Goal: Task Accomplishment & Management: Manage account settings

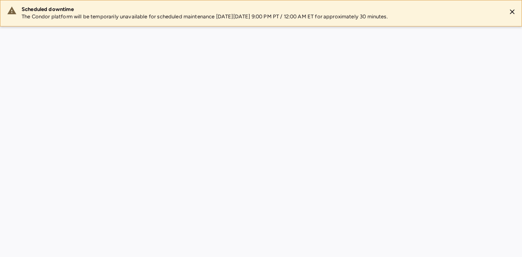
click at [270, 170] on div "Scheduled downtime The Condor platform will be temporarily unavailable for sche…" at bounding box center [261, 128] width 522 height 257
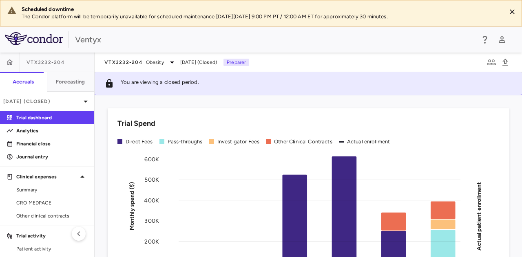
click at [270, 170] on rect at bounding box center [320, 249] width 282 height 184
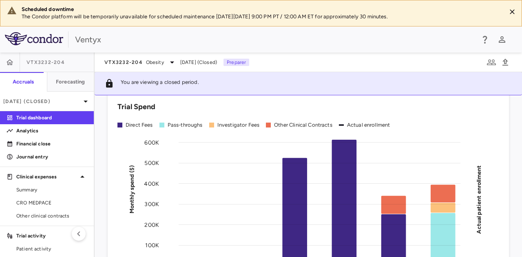
scroll to position [17, 0]
click at [42, 96] on div "Dec 2024 (Closed)" at bounding box center [47, 102] width 94 height 20
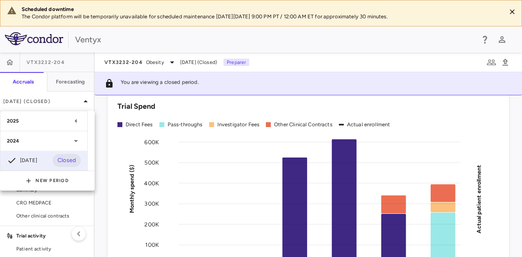
click at [49, 117] on div "2025" at bounding box center [43, 121] width 87 height 20
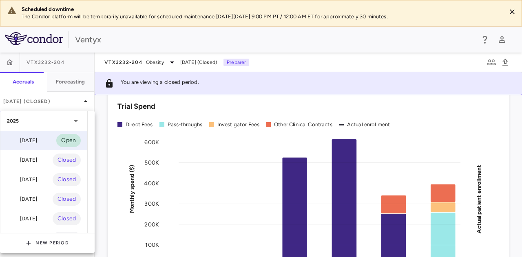
click at [43, 142] on div "Jul 2025 Open" at bounding box center [43, 141] width 87 height 20
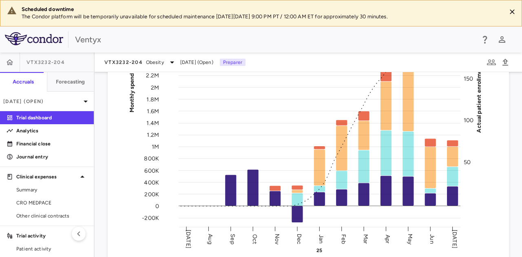
scroll to position [95, 0]
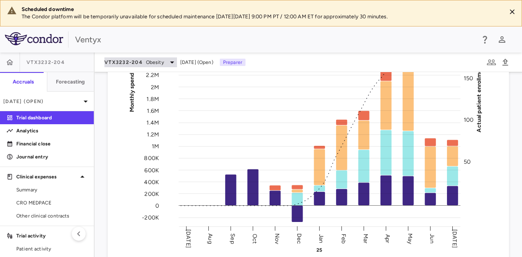
click at [139, 63] on span "VTX3232-204" at bounding box center [123, 62] width 38 height 7
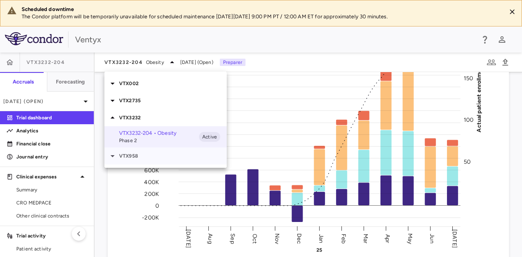
click at [141, 156] on p "VTX958" at bounding box center [173, 156] width 108 height 7
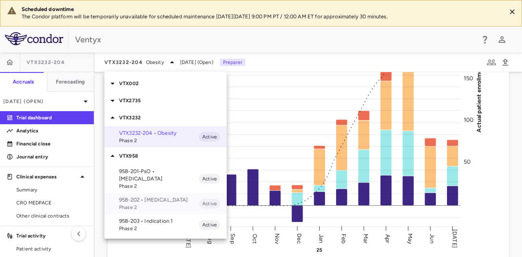
click at [153, 204] on span "Phase 2" at bounding box center [159, 207] width 80 height 7
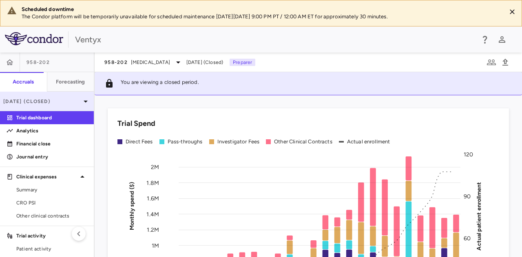
click at [51, 100] on p "Apr 2024 (Closed)" at bounding box center [42, 101] width 78 height 7
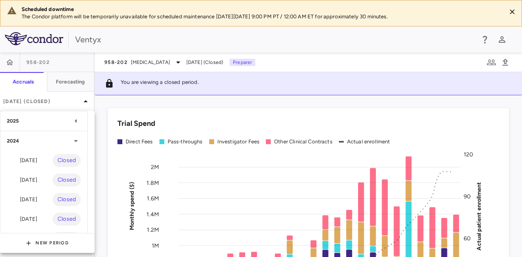
click at [49, 119] on div "2025" at bounding box center [39, 120] width 64 height 7
click at [32, 142] on div "Jun 2025" at bounding box center [22, 141] width 30 height 10
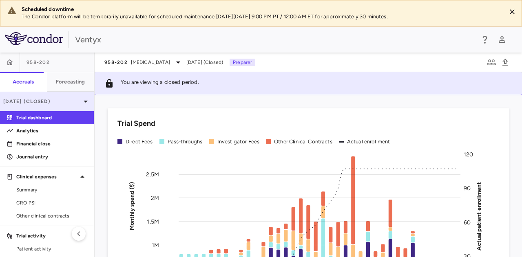
click at [73, 100] on p "Jun 2025 (Closed)" at bounding box center [42, 101] width 78 height 7
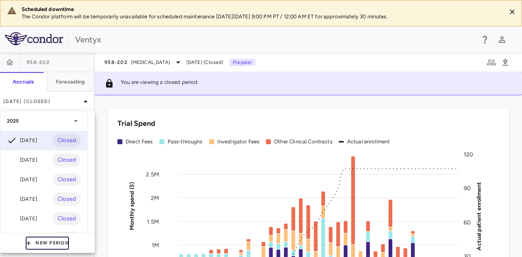
click at [53, 247] on button "New Period" at bounding box center [47, 243] width 43 height 13
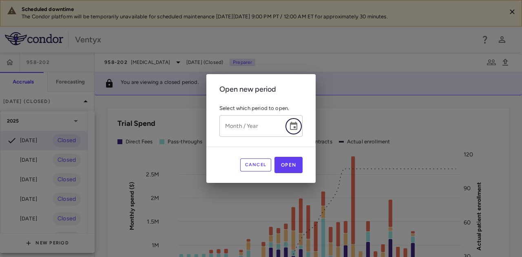
click at [292, 122] on icon "Choose date" at bounding box center [293, 126] width 7 height 8
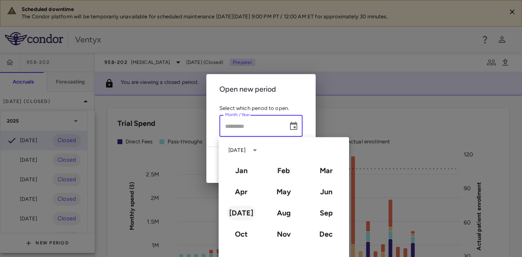
click at [243, 217] on button "Jul" at bounding box center [241, 213] width 29 height 15
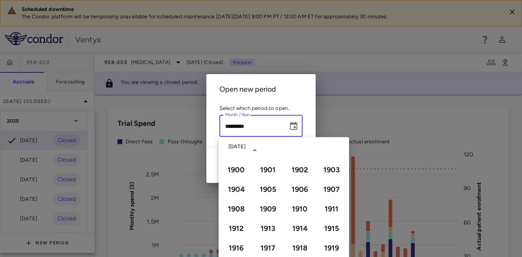
type input "*********"
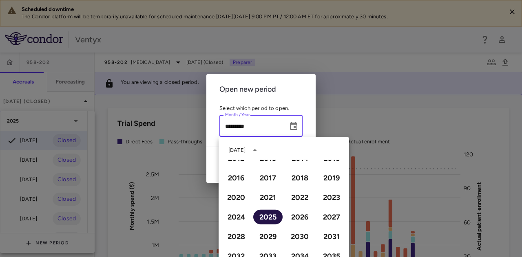
click at [268, 217] on button "2025" at bounding box center [267, 217] width 29 height 15
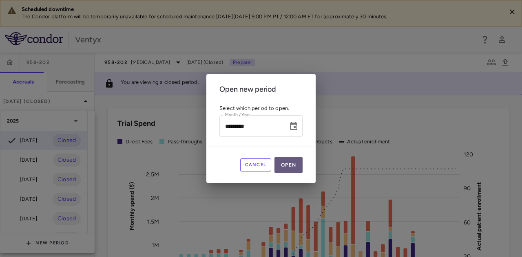
click at [291, 166] on button "Open" at bounding box center [289, 165] width 28 height 16
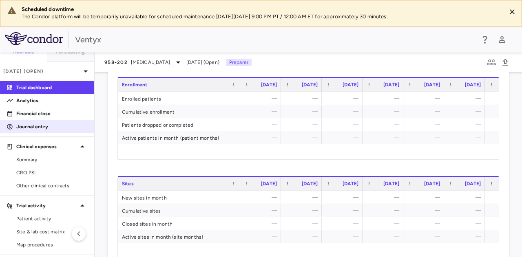
scroll to position [0, 0]
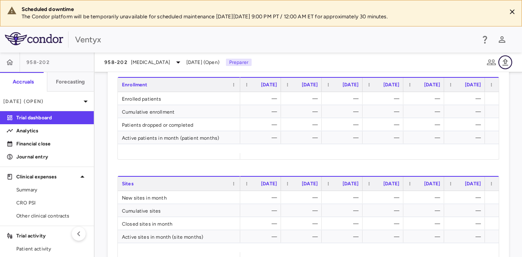
click at [508, 61] on icon "button" at bounding box center [506, 62] width 6 height 7
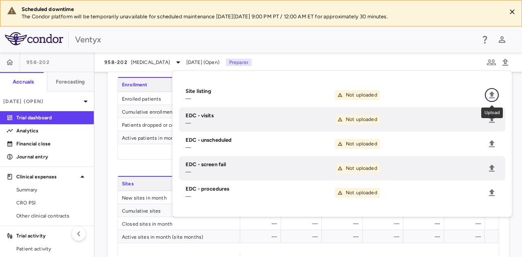
click at [491, 97] on icon "Upload" at bounding box center [492, 95] width 10 height 10
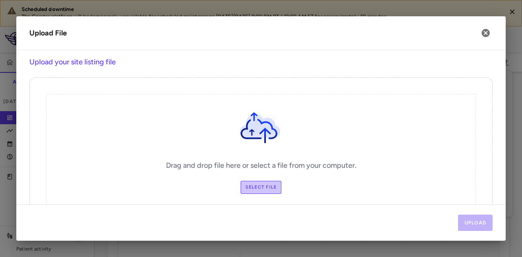
click at [260, 189] on label "Select file" at bounding box center [261, 187] width 41 height 13
click at [0, 0] on input "Select file" at bounding box center [0, 0] width 0 height 0
click at [475, 228] on button "Upload" at bounding box center [475, 223] width 35 height 16
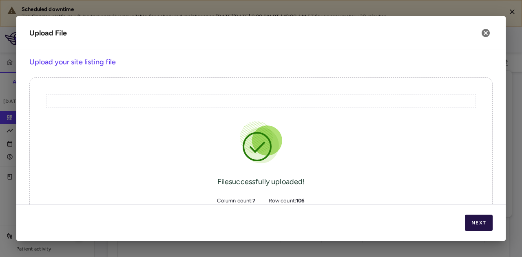
click at [475, 226] on button "Next" at bounding box center [479, 223] width 28 height 16
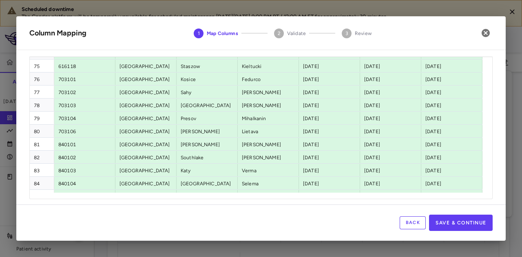
scroll to position [90, 0]
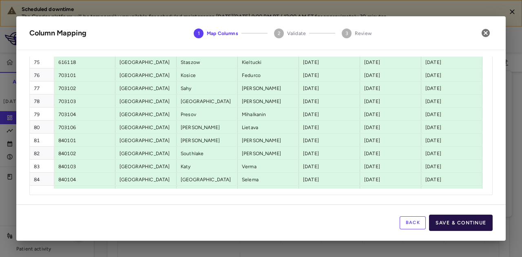
click at [461, 226] on button "Save & Continue" at bounding box center [461, 223] width 64 height 16
click at [461, 226] on div "Back Save & Continue" at bounding box center [261, 223] width 490 height 36
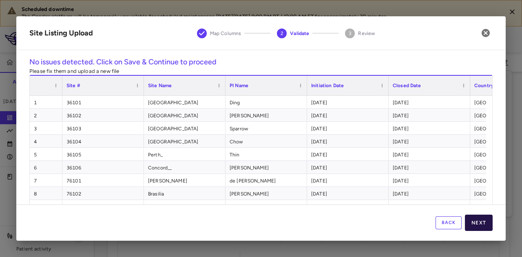
click at [480, 221] on button "Next" at bounding box center [479, 223] width 28 height 16
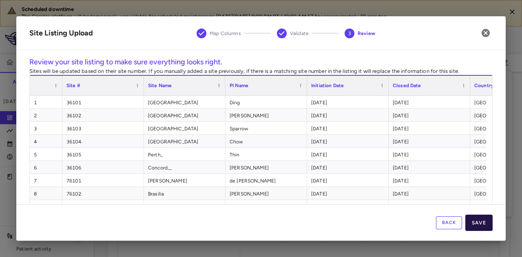
click at [482, 221] on button "Save" at bounding box center [478, 223] width 27 height 16
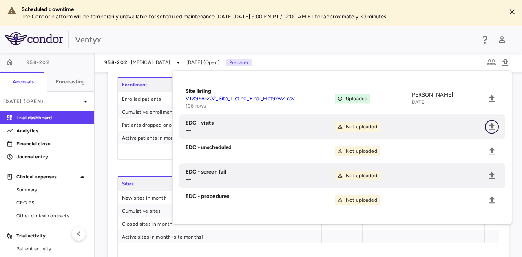
click at [496, 125] on icon "Upload" at bounding box center [492, 127] width 10 height 10
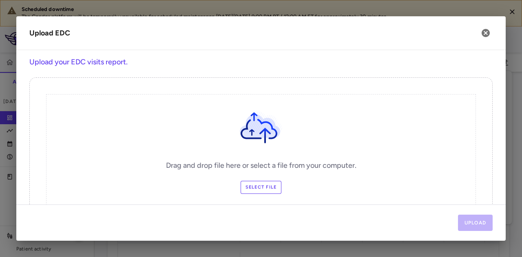
click at [255, 188] on label "Select file" at bounding box center [261, 187] width 41 height 13
click at [0, 0] on input "Select file" at bounding box center [0, 0] width 0 height 0
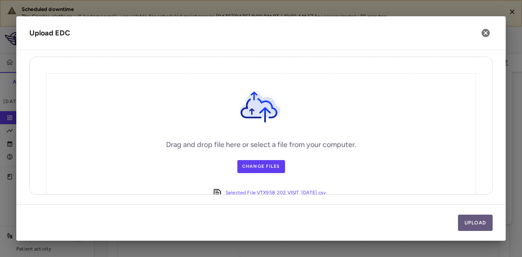
click at [477, 226] on button "Upload" at bounding box center [475, 223] width 35 height 16
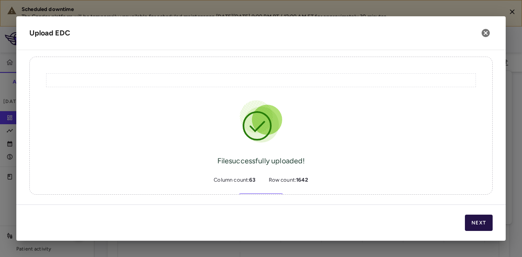
click at [479, 223] on button "Next" at bounding box center [479, 223] width 28 height 16
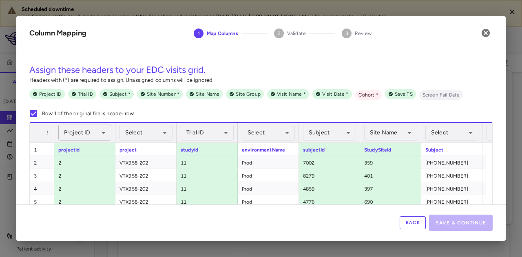
click at [89, 139] on body "Scheduled downtime The Condor platform will be temporarily unavailable for sche…" at bounding box center [261, 128] width 522 height 257
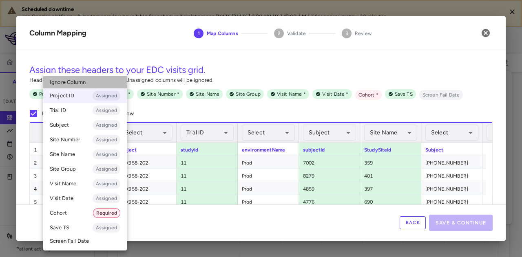
click at [90, 84] on li "Ignore Column" at bounding box center [85, 82] width 84 height 12
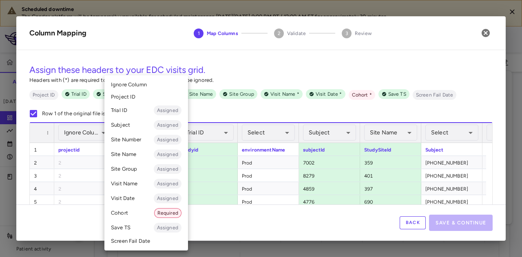
click at [157, 132] on body "Scheduled downtime The Condor platform will be temporarily unavailable for sche…" at bounding box center [261, 128] width 522 height 257
click at [129, 213] on li "Cohort Required" at bounding box center [146, 213] width 84 height 15
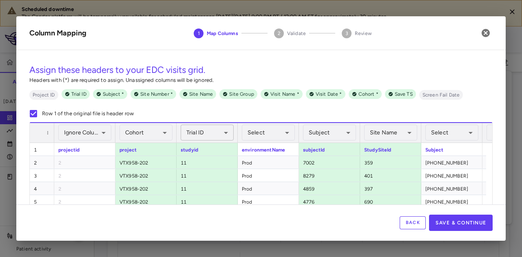
click at [213, 131] on body "Scheduled downtime The Condor platform will be temporarily unavailable for sche…" at bounding box center [261, 128] width 522 height 257
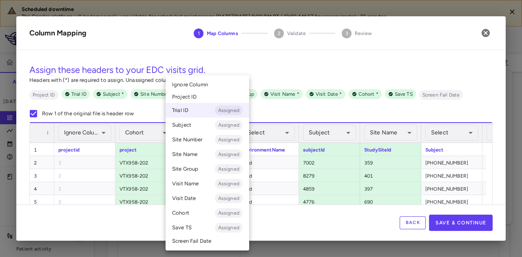
click at [216, 85] on li "Ignore Column" at bounding box center [208, 85] width 84 height 12
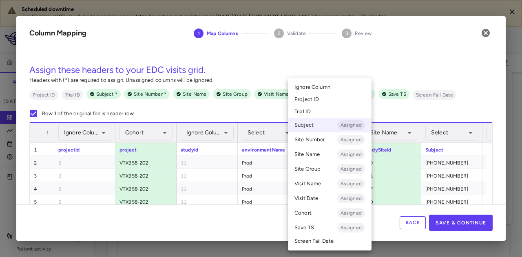
click at [339, 133] on body "Scheduled downtime The Condor platform will be temporarily unavailable for sche…" at bounding box center [261, 128] width 522 height 257
click at [323, 86] on span "Ignore Column" at bounding box center [313, 87] width 36 height 7
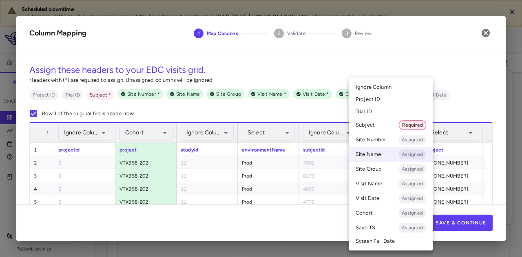
click at [390, 134] on body "Scheduled downtime The Condor platform will be temporarily unavailable for sche…" at bounding box center [261, 128] width 522 height 257
click at [392, 87] on li "Ignore Column" at bounding box center [391, 87] width 84 height 12
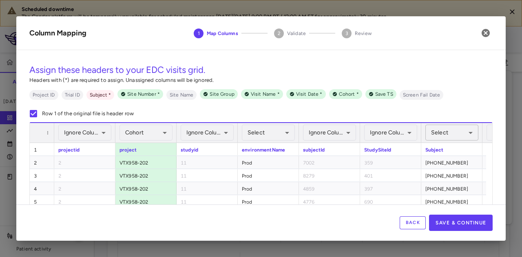
click at [446, 132] on body "Scheduled downtime The Condor platform will be temporarily unavailable for sche…" at bounding box center [261, 128] width 522 height 257
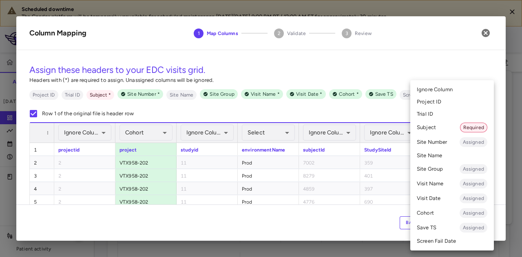
click at [443, 133] on li "Subject Required" at bounding box center [452, 127] width 84 height 15
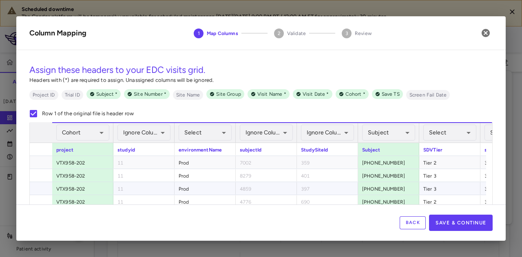
scroll to position [0, 207]
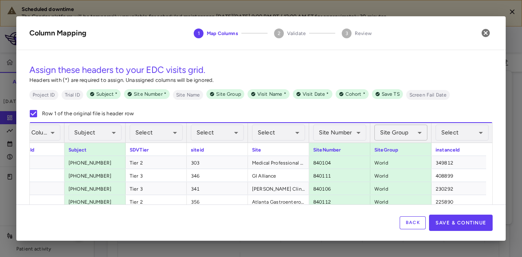
click at [404, 134] on body "Scheduled downtime The Condor platform will be temporarily unavailable for sche…" at bounding box center [261, 128] width 522 height 257
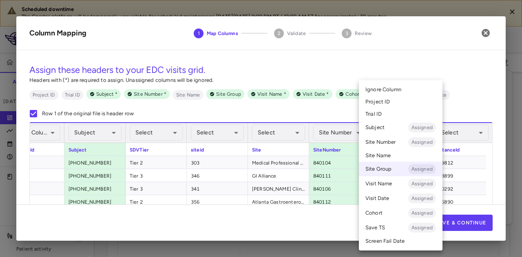
click at [390, 89] on span "Ignore Column" at bounding box center [384, 89] width 36 height 7
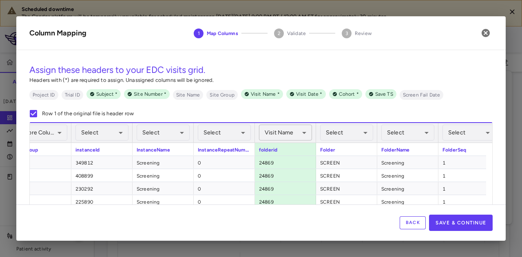
click at [303, 133] on body "Scheduled downtime The Condor platform will be temporarily unavailable for sche…" at bounding box center [261, 128] width 522 height 257
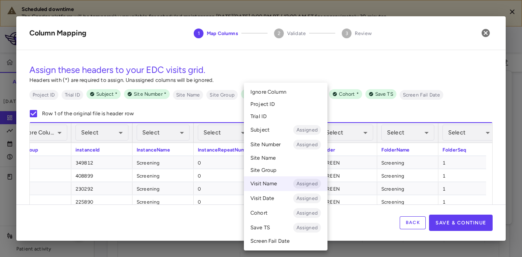
click at [261, 93] on span "Ignore Column" at bounding box center [268, 92] width 36 height 7
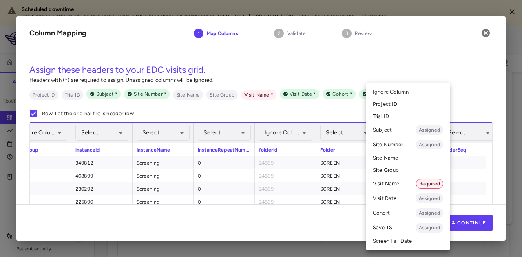
click at [410, 131] on body "Scheduled downtime The Condor platform will be temporarily unavailable for sche…" at bounding box center [261, 128] width 522 height 257
click at [390, 187] on li "Visit Name Required" at bounding box center [408, 184] width 84 height 15
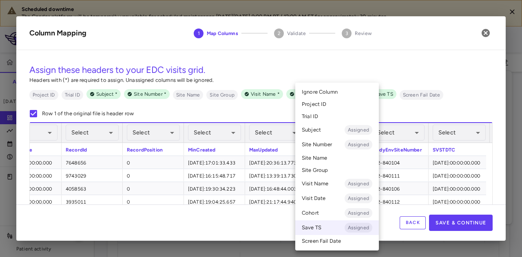
click at [352, 132] on body "Scheduled downtime The Condor platform will be temporarily unavailable for sche…" at bounding box center [261, 128] width 522 height 257
click at [324, 90] on span "Ignore Column" at bounding box center [320, 92] width 36 height 7
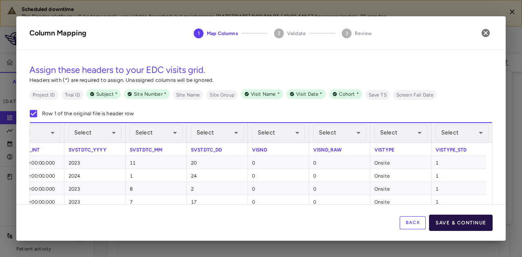
click at [449, 223] on button "Save & Continue" at bounding box center [461, 223] width 64 height 16
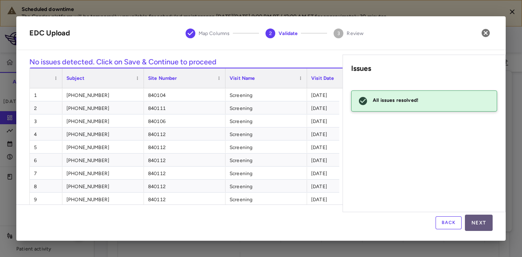
click at [485, 223] on button "Next" at bounding box center [479, 223] width 28 height 16
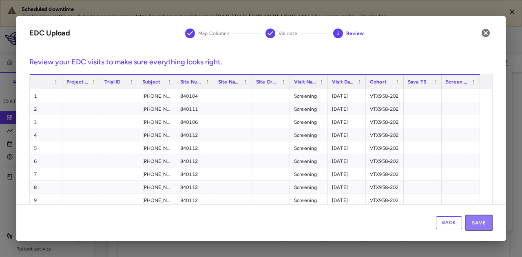
click at [485, 223] on button "Save" at bounding box center [478, 223] width 27 height 16
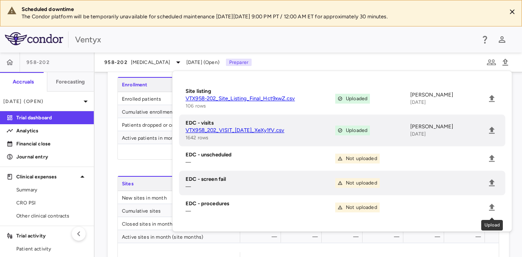
drag, startPoint x: 494, startPoint y: 212, endPoint x: 290, endPoint y: 202, distance: 204.2
click at [290, 202] on h6 "EDC - procedures" at bounding box center [261, 203] width 150 height 7
click at [491, 207] on icon "Upload" at bounding box center [492, 207] width 6 height 7
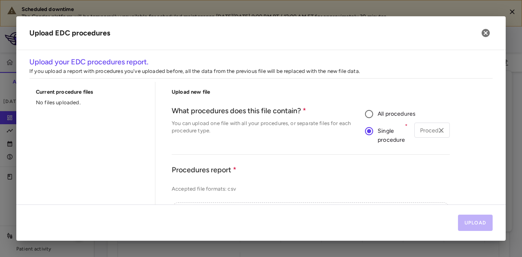
click at [425, 137] on div "Procedure type Procedure type" at bounding box center [432, 134] width 35 height 22
click at [423, 130] on input "Procedure type" at bounding box center [425, 130] width 17 height 10
click at [426, 149] on li "Chest X-Ray" at bounding box center [427, 147] width 35 height 12
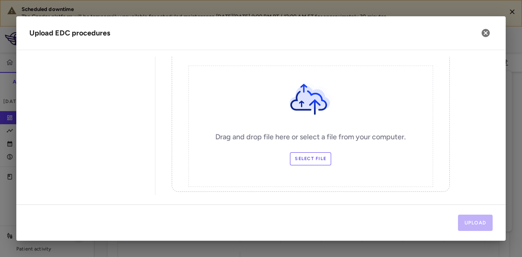
click at [308, 157] on label "Select file" at bounding box center [310, 159] width 41 height 13
click at [0, 0] on input "Select file" at bounding box center [0, 0] width 0 height 0
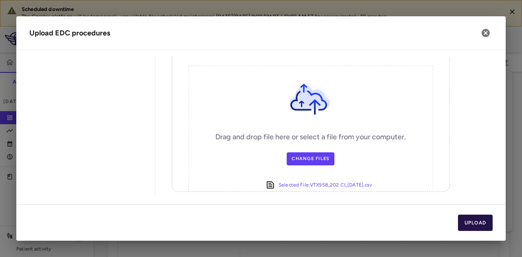
click at [474, 223] on button "Upload" at bounding box center [475, 223] width 35 height 16
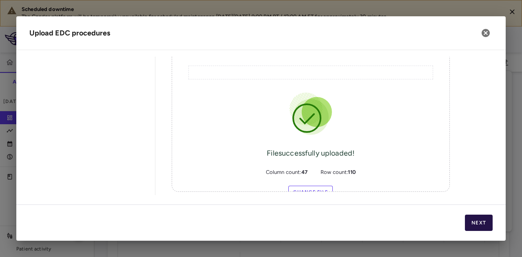
click at [474, 223] on button "Next" at bounding box center [479, 223] width 28 height 16
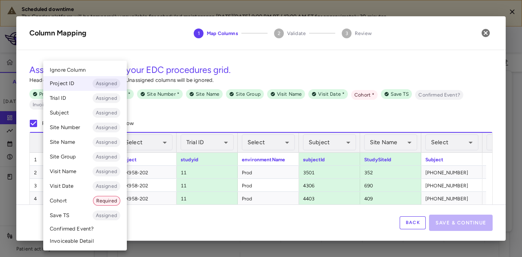
click at [95, 145] on body "Scheduled downtime The Condor platform will be temporarily unavailable for sche…" at bounding box center [261, 128] width 522 height 257
click at [97, 70] on li "Ignore Column" at bounding box center [85, 70] width 84 height 12
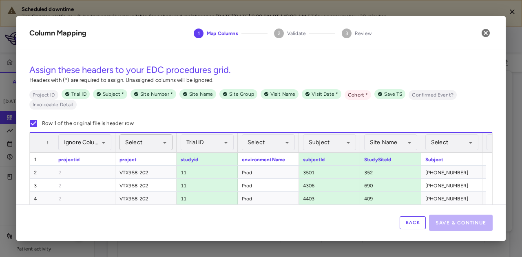
click at [152, 148] on body "Scheduled downtime The Condor platform will be temporarily unavailable for sche…" at bounding box center [261, 128] width 522 height 257
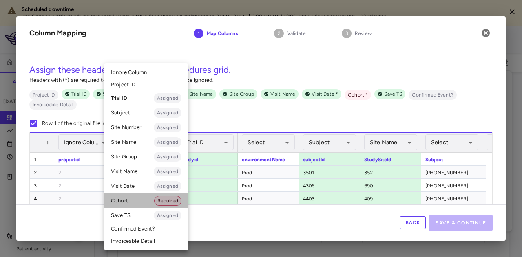
click at [145, 202] on li "Cohort Required" at bounding box center [146, 201] width 84 height 15
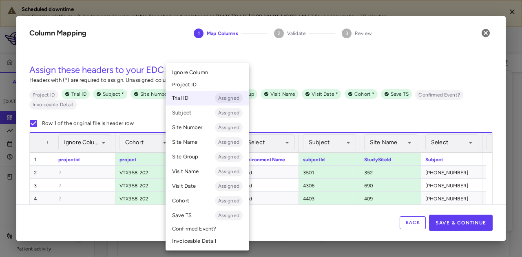
click at [207, 135] on body "Scheduled downtime The Condor platform will be temporarily unavailable for sche…" at bounding box center [261, 128] width 522 height 257
click at [212, 78] on li "Ignore Column" at bounding box center [208, 72] width 84 height 12
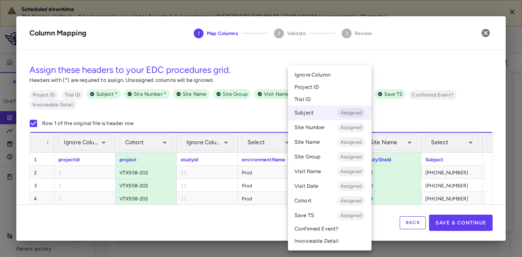
click at [346, 145] on body "Scheduled downtime The Condor platform will be temporarily unavailable for sche…" at bounding box center [261, 128] width 522 height 257
click at [328, 79] on li "Ignore Column" at bounding box center [330, 75] width 84 height 12
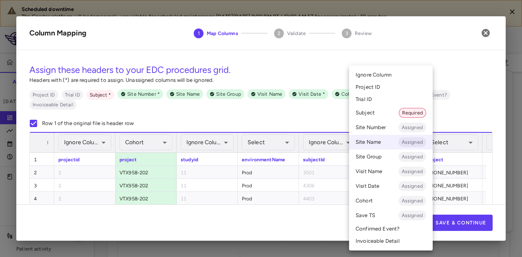
click at [367, 144] on body "Scheduled downtime The Condor platform will be temporarily unavailable for sche…" at bounding box center [261, 128] width 522 height 257
click at [371, 77] on span "Ignore Column" at bounding box center [374, 74] width 36 height 7
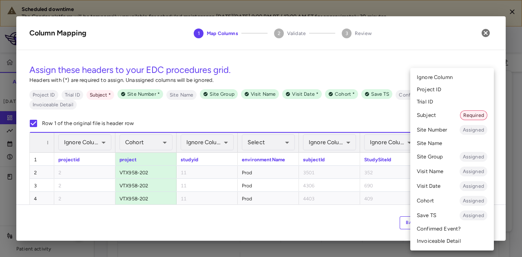
click at [450, 144] on body "Scheduled downtime The Condor platform will be temporarily unavailable for sche…" at bounding box center [261, 128] width 522 height 257
click at [447, 115] on li "Subject Required" at bounding box center [452, 115] width 84 height 15
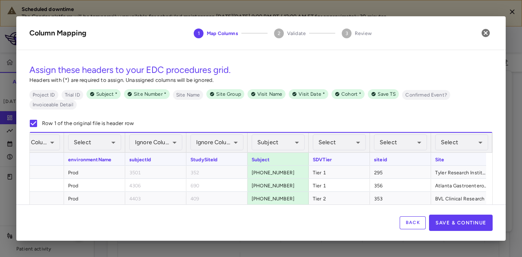
scroll to position [0, 175]
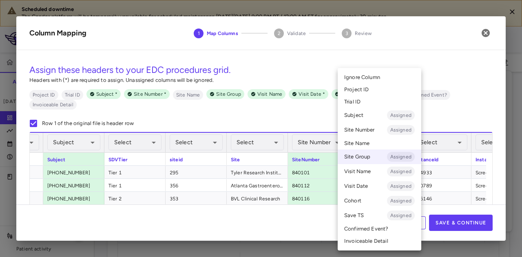
click at [393, 139] on body "Scheduled downtime The Condor platform will be temporarily unavailable for sche…" at bounding box center [261, 128] width 522 height 257
click at [382, 77] on li "Ignore Column" at bounding box center [380, 77] width 84 height 12
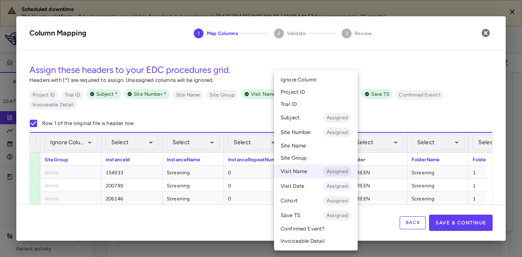
click at [304, 150] on body "Scheduled downtime The Condor platform will be temporarily unavailable for sche…" at bounding box center [261, 128] width 522 height 257
click at [301, 84] on li "Ignore Column" at bounding box center [316, 80] width 84 height 12
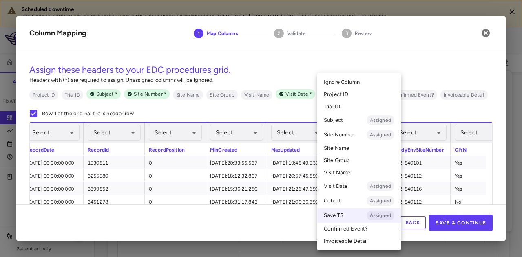
click at [360, 135] on body "Scheduled downtime The Condor platform will be temporarily unavailable for sche…" at bounding box center [261, 128] width 522 height 257
click at [363, 84] on li "Ignore Column" at bounding box center [359, 82] width 84 height 12
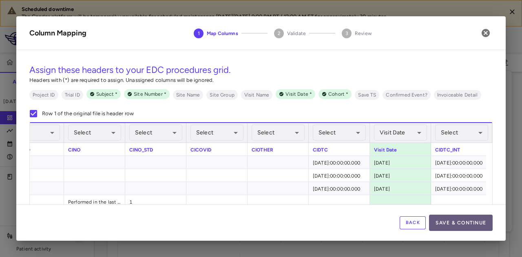
click at [464, 225] on button "Save & Continue" at bounding box center [461, 223] width 64 height 16
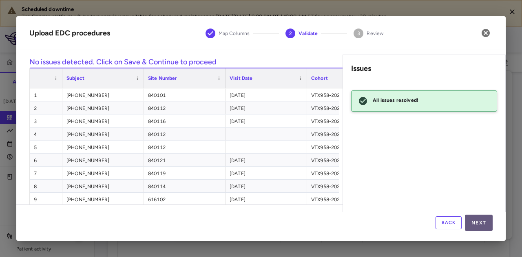
click at [474, 222] on button "Next" at bounding box center [479, 223] width 28 height 16
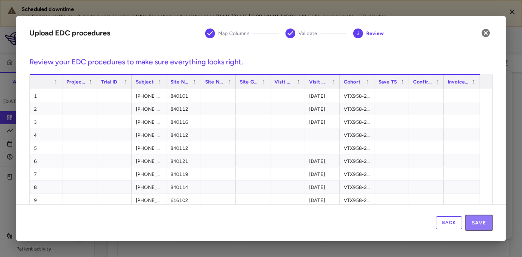
click at [474, 222] on button "Save" at bounding box center [478, 223] width 27 height 16
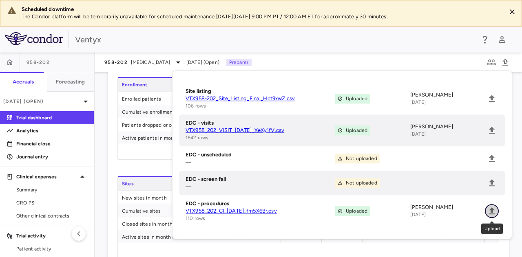
click at [495, 215] on icon "Upload" at bounding box center [492, 211] width 10 height 10
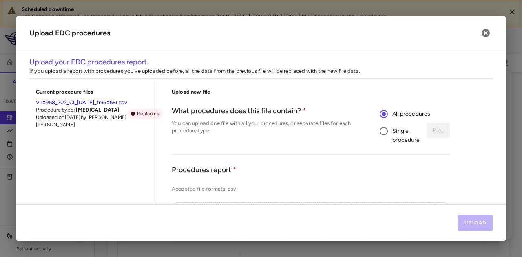
click at [394, 130] on span "Single procedure" at bounding box center [405, 136] width 27 height 18
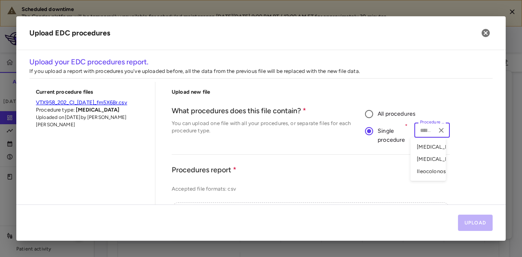
click at [425, 130] on input "Procedure type" at bounding box center [425, 130] width 17 height 10
click at [422, 166] on li "Biopsy" at bounding box center [427, 159] width 35 height 12
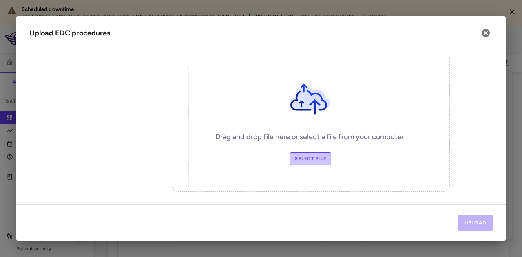
click at [313, 158] on label "Select file" at bounding box center [310, 159] width 41 height 13
click at [0, 0] on input "Select file" at bounding box center [0, 0] width 0 height 0
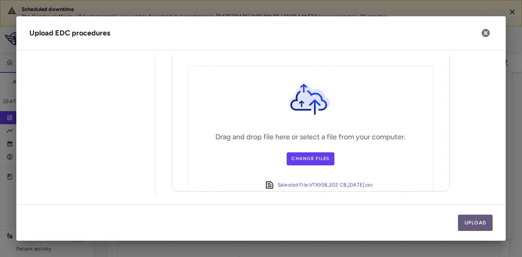
click at [481, 219] on button "Upload" at bounding box center [475, 223] width 35 height 16
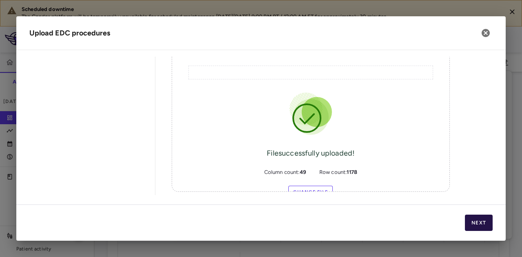
click at [481, 219] on button "Next" at bounding box center [479, 223] width 28 height 16
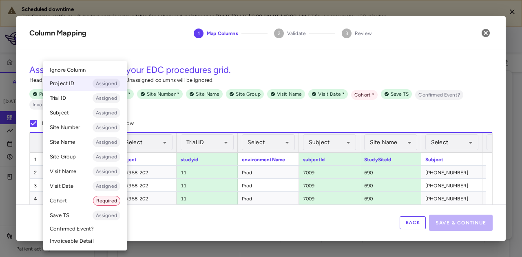
click at [90, 145] on body "Scheduled downtime The Condor platform will be temporarily unavailable for sche…" at bounding box center [261, 128] width 522 height 257
click at [90, 75] on li "Ignore Column" at bounding box center [85, 70] width 84 height 12
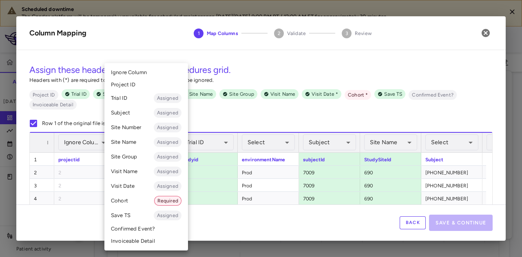
click at [144, 144] on body "Scheduled downtime The Condor platform will be temporarily unavailable for sche…" at bounding box center [261, 128] width 522 height 257
click at [127, 203] on li "Cohort Required" at bounding box center [146, 201] width 84 height 15
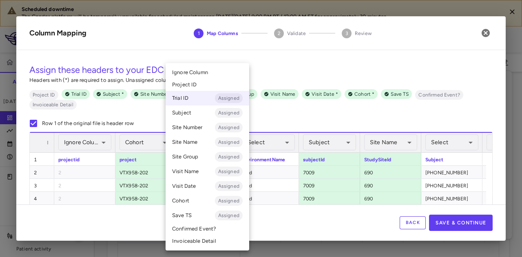
click at [211, 140] on body "Scheduled downtime The Condor platform will be temporarily unavailable for sche…" at bounding box center [261, 128] width 522 height 257
click at [201, 72] on span "Ignore Column" at bounding box center [190, 72] width 36 height 7
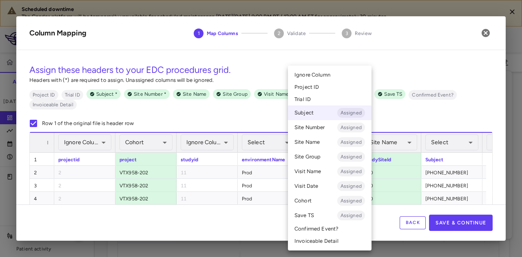
click at [327, 142] on body "Scheduled downtime The Condor platform will be temporarily unavailable for sche…" at bounding box center [261, 128] width 522 height 257
click at [321, 79] on li "Ignore Column" at bounding box center [330, 75] width 84 height 12
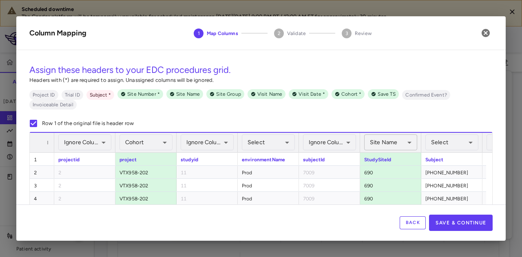
click at [369, 143] on body "Scheduled downtime The Condor platform will be temporarily unavailable for sche…" at bounding box center [261, 128] width 522 height 257
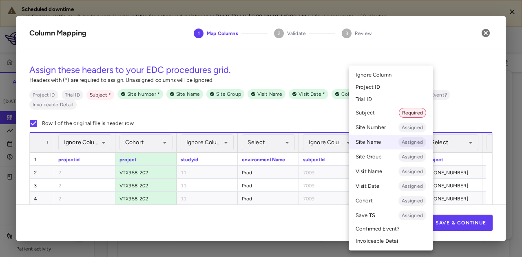
click at [377, 75] on span "Ignore Column" at bounding box center [374, 74] width 36 height 7
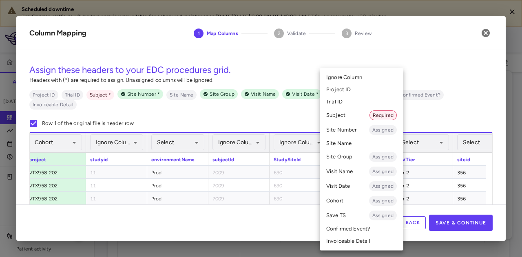
click at [352, 136] on body "Scheduled downtime The Condor platform will be temporarily unavailable for sche…" at bounding box center [261, 128] width 522 height 257
click at [355, 113] on li "Subject Required" at bounding box center [362, 115] width 84 height 15
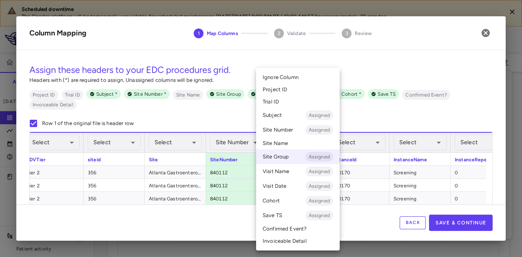
click at [304, 142] on body "Scheduled downtime The Condor platform will be temporarily unavailable for sche…" at bounding box center [261, 128] width 522 height 257
click at [299, 83] on li "Ignore Column" at bounding box center [298, 77] width 84 height 12
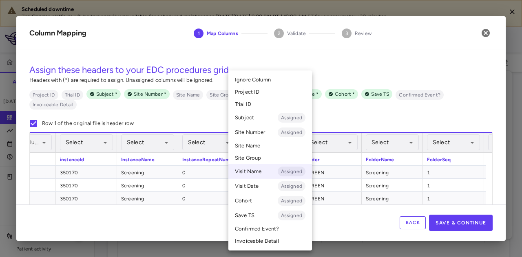
click at [253, 137] on body "Scheduled downtime The Condor platform will be temporarily unavailable for sche…" at bounding box center [261, 128] width 522 height 257
click at [261, 78] on span "Ignore Column" at bounding box center [253, 79] width 36 height 7
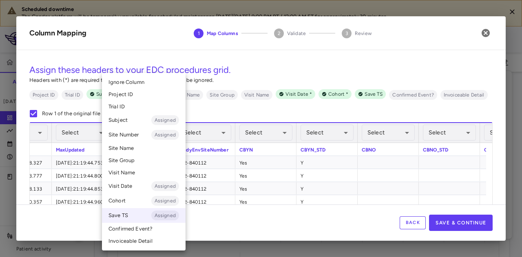
click at [132, 128] on body "Scheduled downtime The Condor platform will be temporarily unavailable for sche…" at bounding box center [261, 128] width 522 height 257
click at [139, 83] on span "Ignore Column" at bounding box center [127, 82] width 36 height 7
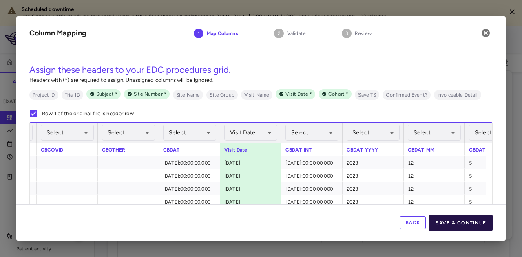
click at [447, 226] on button "Save & Continue" at bounding box center [461, 223] width 64 height 16
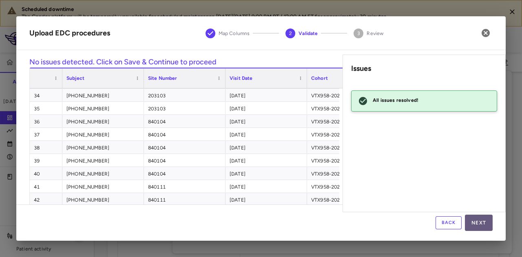
click at [477, 222] on button "Next" at bounding box center [479, 223] width 28 height 16
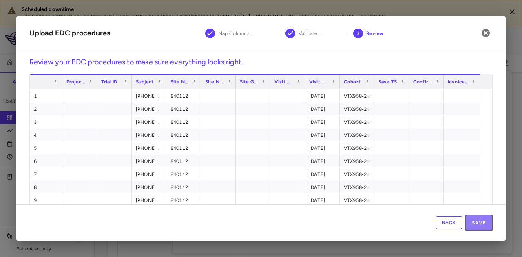
click at [477, 222] on button "Save" at bounding box center [478, 223] width 27 height 16
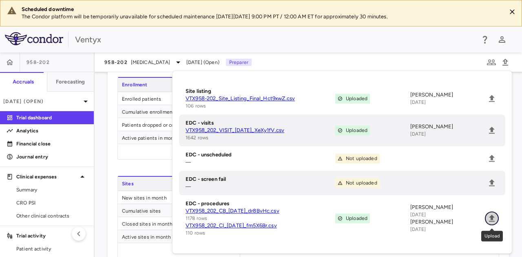
click at [492, 215] on icon "Upload" at bounding box center [492, 218] width 6 height 7
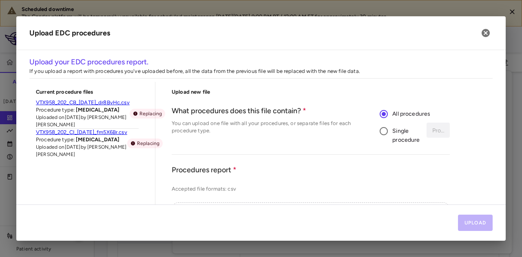
click at [392, 131] on span "Single procedure" at bounding box center [405, 136] width 27 height 18
click at [428, 129] on div "Procedure type" at bounding box center [432, 130] width 35 height 15
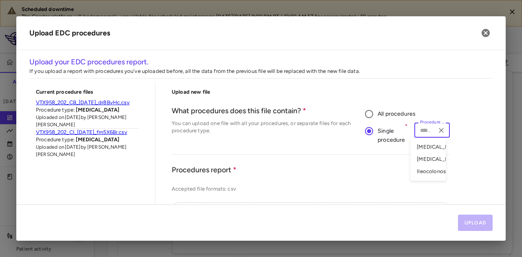
click at [421, 175] on li "Ileocolonoscopy" at bounding box center [427, 172] width 35 height 12
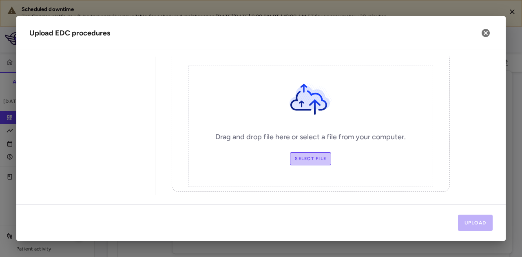
click at [308, 154] on label "Select file" at bounding box center [310, 159] width 41 height 13
click at [0, 0] on input "Select file" at bounding box center [0, 0] width 0 height 0
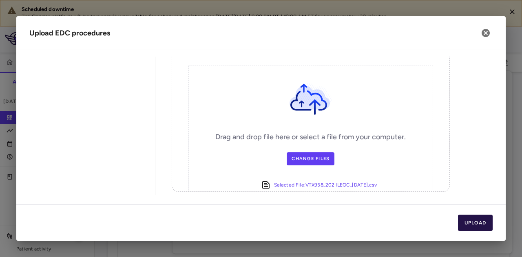
click at [473, 224] on button "Upload" at bounding box center [475, 223] width 35 height 16
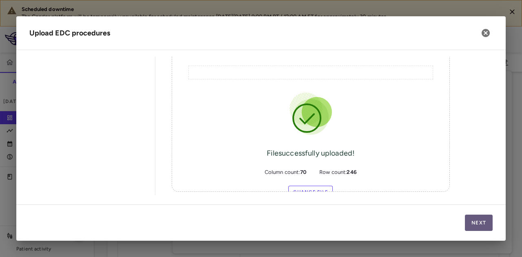
click at [473, 224] on button "Next" at bounding box center [479, 223] width 28 height 16
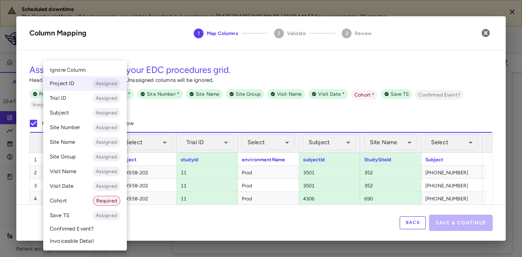
click at [95, 148] on body "Scheduled downtime The Condor platform will be temporarily unavailable for sche…" at bounding box center [261, 128] width 522 height 257
click at [86, 71] on li "Ignore Column" at bounding box center [85, 70] width 84 height 12
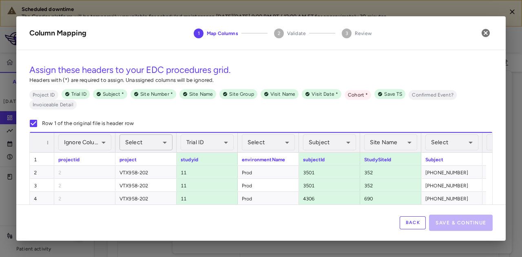
click at [136, 144] on body "Scheduled downtime The Condor platform will be temporarily unavailable for sche…" at bounding box center [261, 128] width 522 height 257
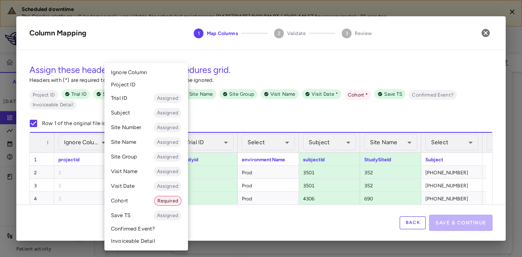
click at [123, 200] on li "Cohort Required" at bounding box center [146, 201] width 84 height 15
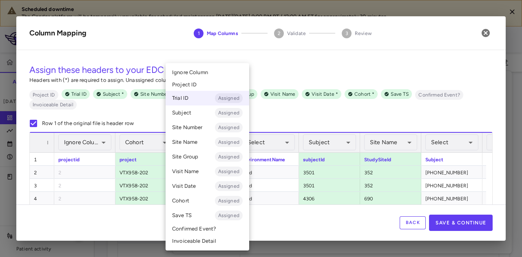
click at [199, 141] on body "Scheduled downtime The Condor platform will be temporarily unavailable for sche…" at bounding box center [261, 128] width 522 height 257
click at [194, 72] on span "Ignore Column" at bounding box center [190, 72] width 36 height 7
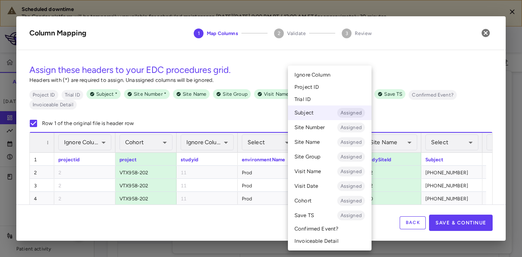
click at [337, 146] on body "Scheduled downtime The Condor platform will be temporarily unavailable for sche…" at bounding box center [261, 128] width 522 height 257
click at [310, 73] on span "Ignore Column" at bounding box center [313, 74] width 36 height 7
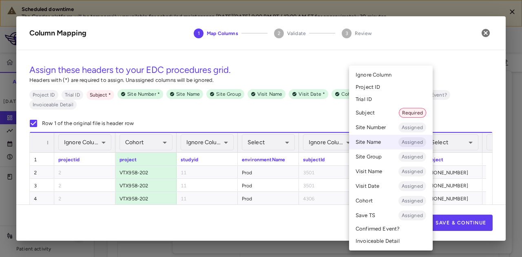
click at [379, 146] on body "Scheduled downtime The Condor platform will be temporarily unavailable for sche…" at bounding box center [261, 128] width 522 height 257
click at [380, 75] on span "Ignore Column" at bounding box center [374, 74] width 36 height 7
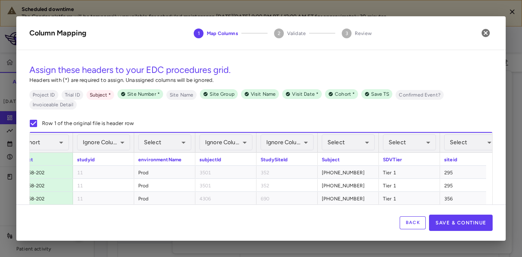
scroll to position [0, 104]
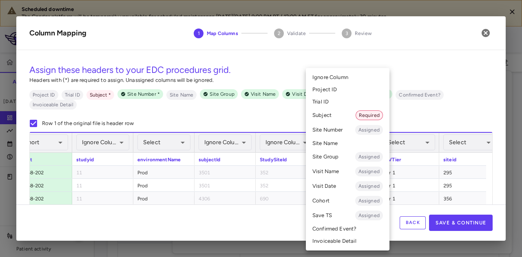
click at [336, 149] on body "Scheduled downtime The Condor platform will be temporarily unavailable for sche…" at bounding box center [261, 128] width 522 height 257
click at [342, 118] on li "Subject Required" at bounding box center [348, 115] width 84 height 15
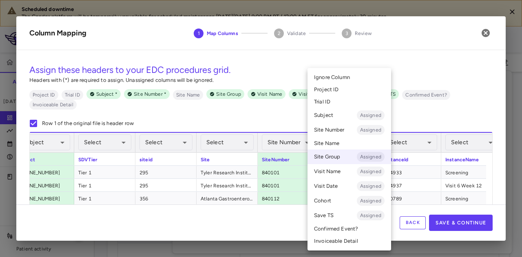
click at [352, 146] on body "Scheduled downtime The Condor platform will be temporarily unavailable for sche…" at bounding box center [261, 128] width 522 height 257
click at [354, 80] on li "Ignore Column" at bounding box center [350, 77] width 84 height 12
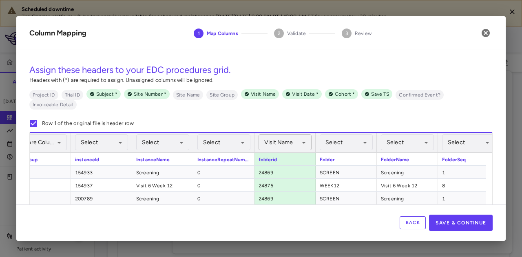
click at [293, 141] on body "Scheduled downtime The Condor platform will be temporarily unavailable for sche…" at bounding box center [261, 128] width 522 height 257
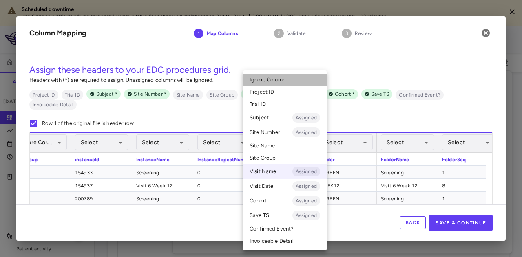
click at [277, 83] on span "Ignore Column" at bounding box center [268, 79] width 36 height 7
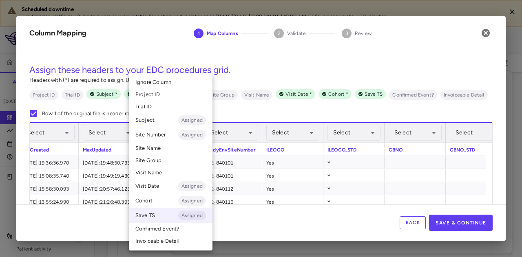
click at [184, 133] on body "Scheduled downtime The Condor platform will be temporarily unavailable for sche…" at bounding box center [261, 128] width 522 height 257
click at [183, 87] on li "Ignore Column" at bounding box center [171, 82] width 84 height 12
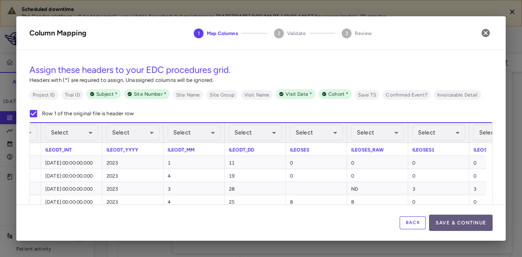
click at [465, 218] on button "Save & Continue" at bounding box center [461, 223] width 64 height 16
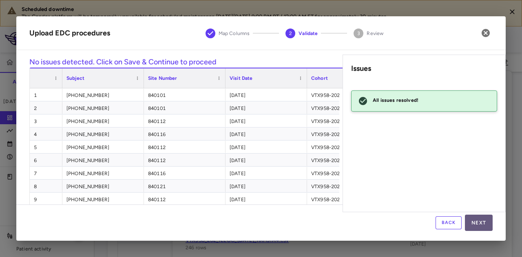
click at [476, 222] on button "Next" at bounding box center [479, 223] width 28 height 16
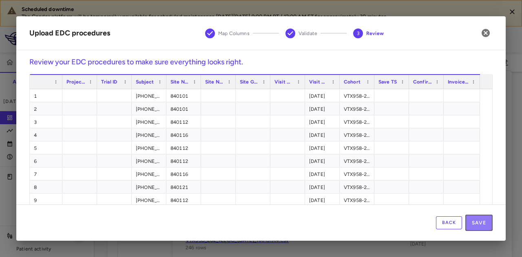
click at [476, 222] on button "Save" at bounding box center [478, 223] width 27 height 16
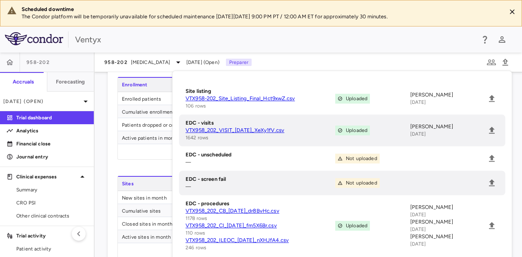
click at [436, 60] on div "958-202 autoimmune Jul 2025 (Open) Preparer" at bounding box center [309, 63] width 428 height 20
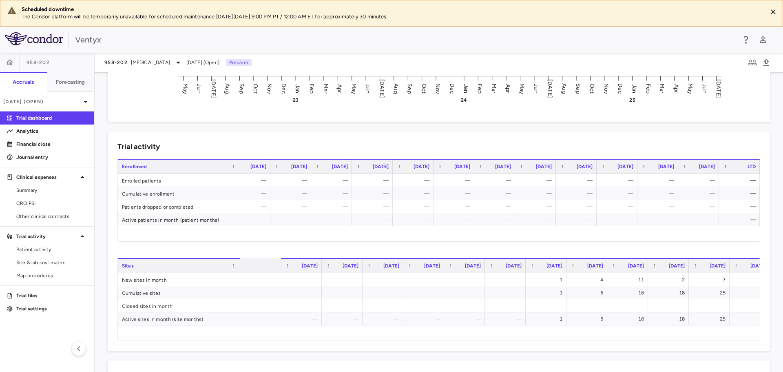
scroll to position [0, 1118]
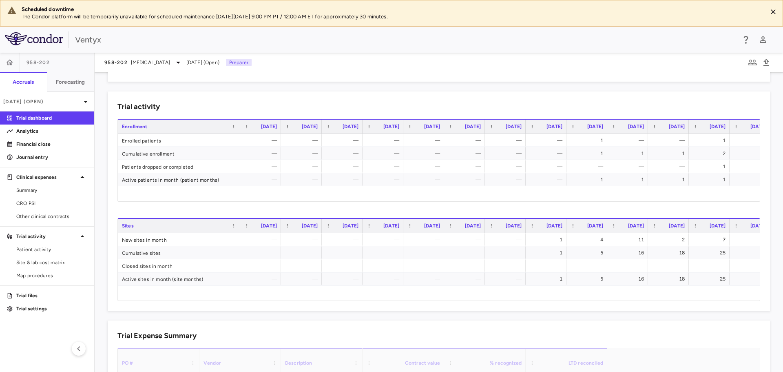
scroll to position [0, 1118]
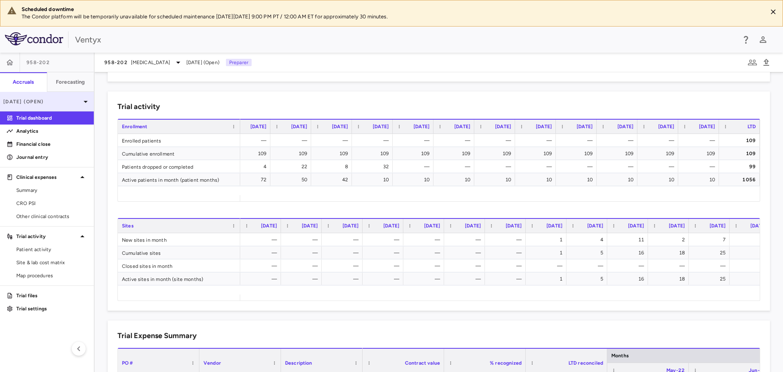
click at [57, 99] on p "Jul 2025 (Open)" at bounding box center [42, 101] width 78 height 7
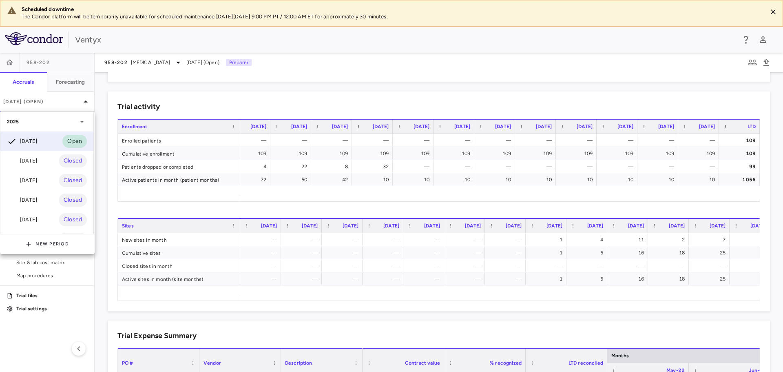
click at [201, 95] on div at bounding box center [391, 186] width 783 height 372
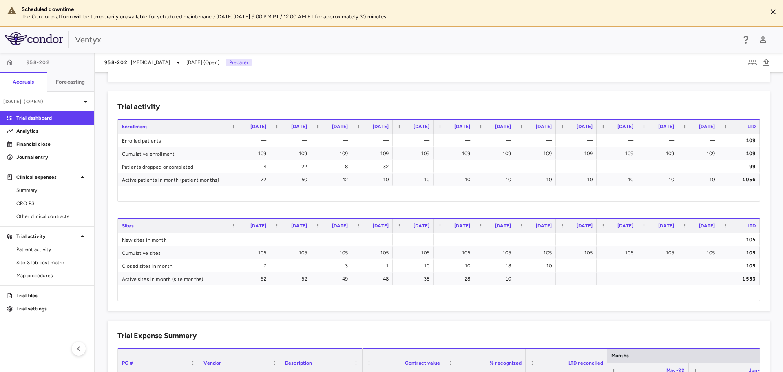
click at [671, 201] on div "Drag here to set row groups Drag here to set column labels Enrollment Jun 2024 …" at bounding box center [438, 160] width 643 height 83
click at [29, 193] on span "Summary" at bounding box center [51, 189] width 71 height 7
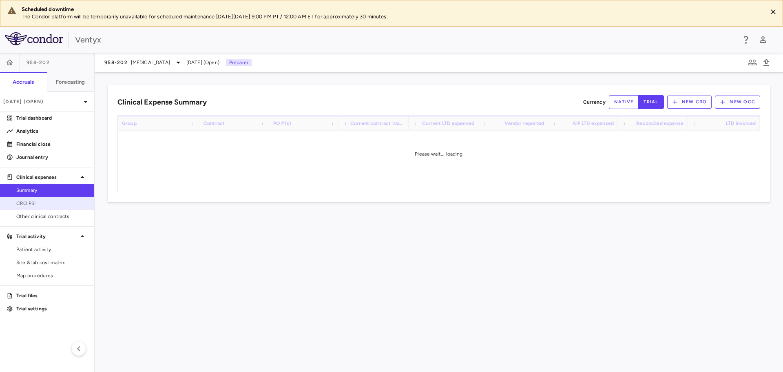
click at [31, 203] on span "CRO PSI" at bounding box center [51, 202] width 71 height 7
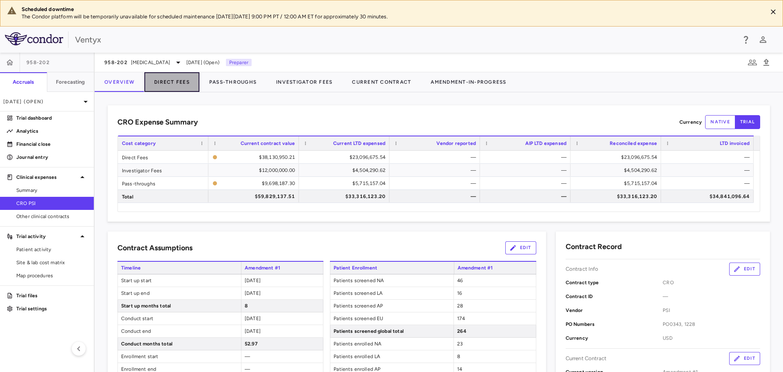
click at [174, 88] on button "Direct Fees" at bounding box center [171, 82] width 55 height 20
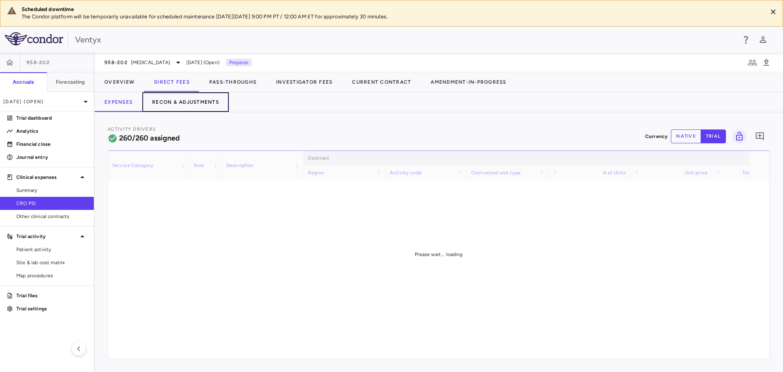
click at [199, 101] on button "Recon & Adjustments" at bounding box center [185, 102] width 86 height 20
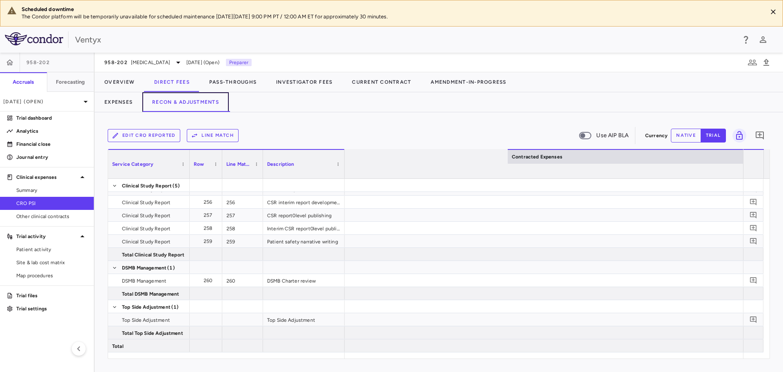
scroll to position [0, 1131]
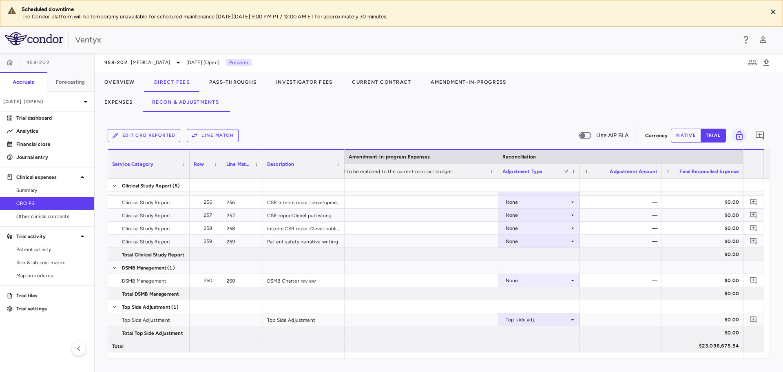
click at [676, 139] on button "native" at bounding box center [686, 136] width 30 height 14
click at [641, 314] on div "$0.00" at bounding box center [622, 319] width 70 height 13
type input "**********"
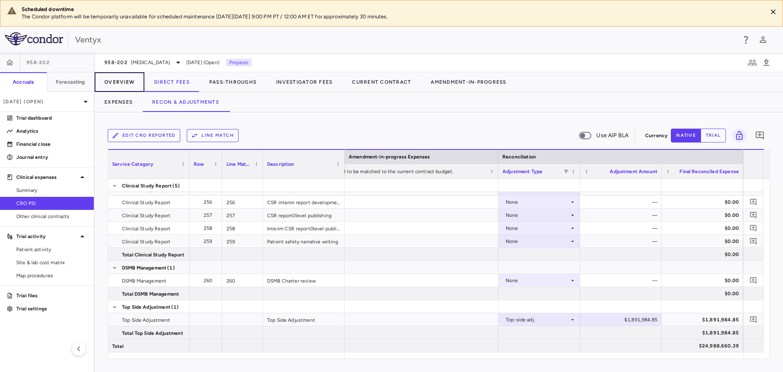
click at [122, 80] on button "Overview" at bounding box center [120, 82] width 50 height 20
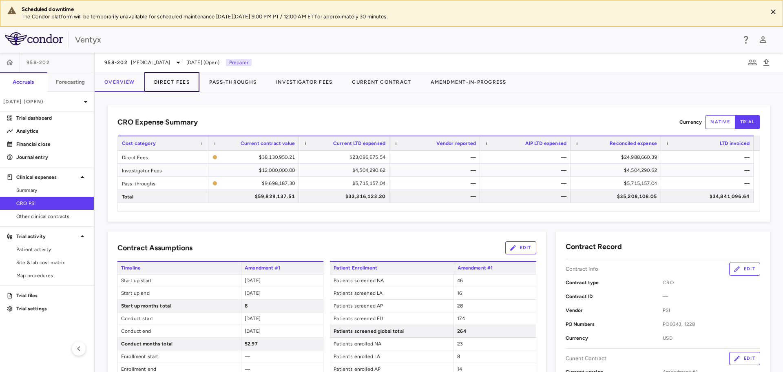
click at [168, 85] on button "Direct Fees" at bounding box center [171, 82] width 55 height 20
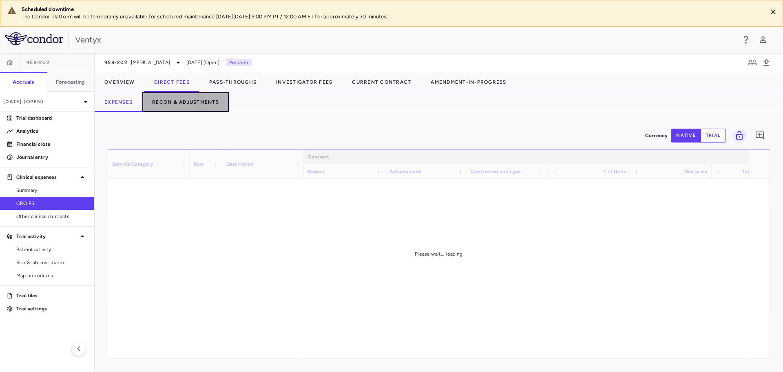
click at [204, 101] on button "Recon & Adjustments" at bounding box center [185, 102] width 86 height 20
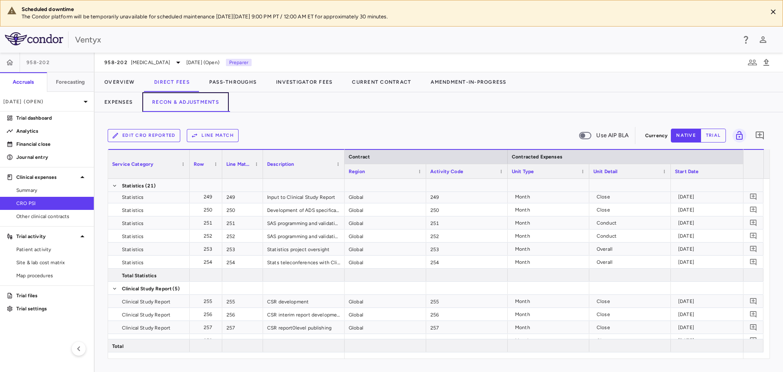
scroll to position [0, 1131]
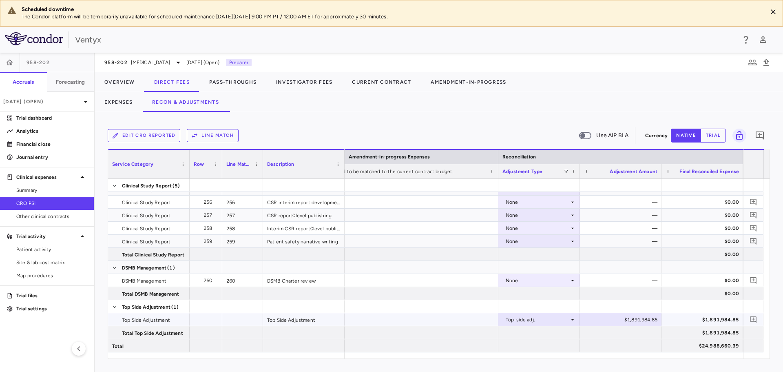
click at [633, 318] on div "$1,891,984.85" at bounding box center [622, 319] width 70 height 13
drag, startPoint x: 625, startPoint y: 325, endPoint x: 625, endPoint y: 320, distance: 4.9
click at [625, 325] on div "**********" at bounding box center [621, 319] width 82 height 13
click at [626, 319] on input "**********" at bounding box center [627, 319] width 69 height 13
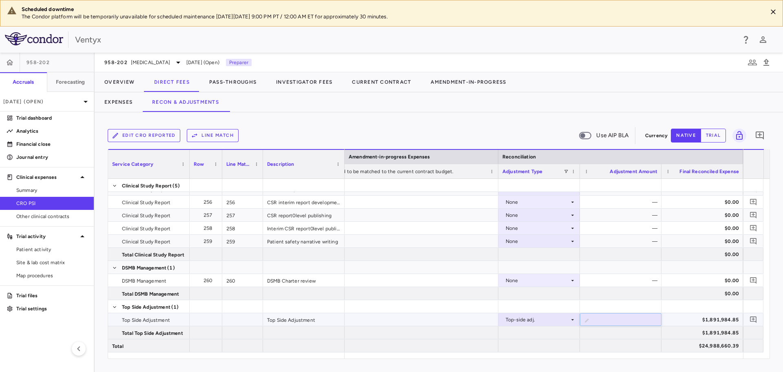
type input "*"
type input "**********"
click at [629, 321] on div "$1,806,520.46" at bounding box center [622, 319] width 70 height 13
click at [112, 78] on button "Overview" at bounding box center [120, 82] width 50 height 20
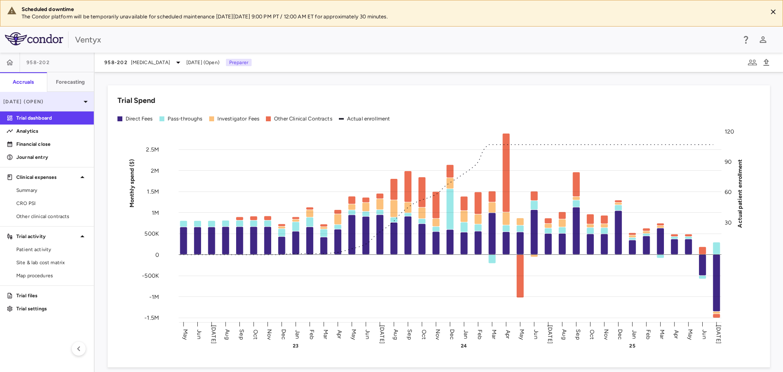
click at [62, 104] on p "[DATE] (Open)" at bounding box center [42, 101] width 78 height 7
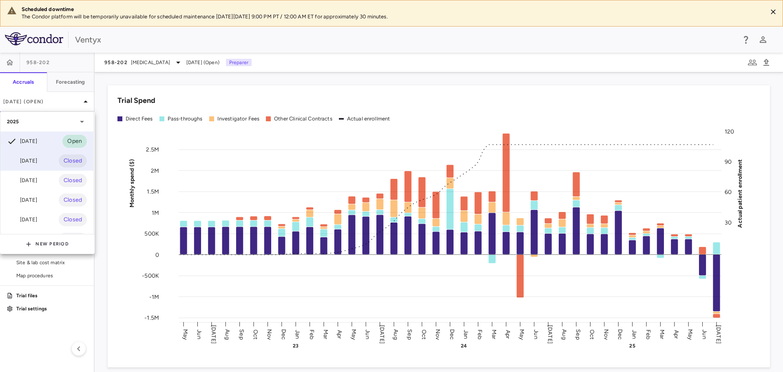
click at [43, 164] on div "Jun 2025 Closed" at bounding box center [46, 161] width 93 height 20
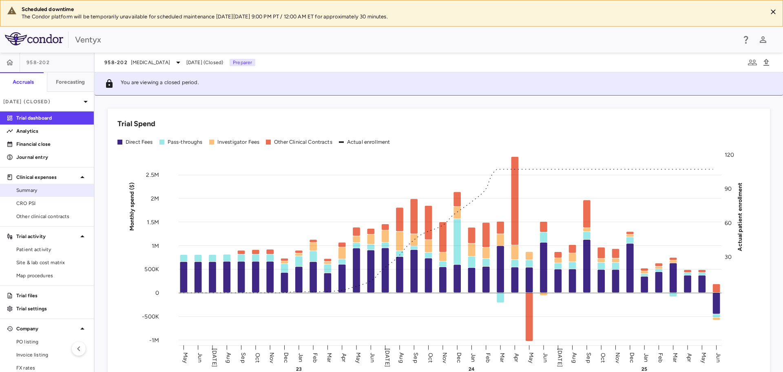
click at [37, 192] on span "Summary" at bounding box center [51, 189] width 71 height 7
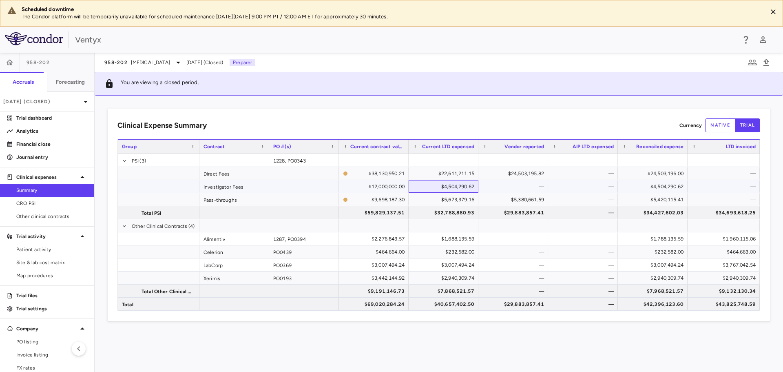
click at [455, 184] on div "$4,504,290.62" at bounding box center [445, 186] width 58 height 13
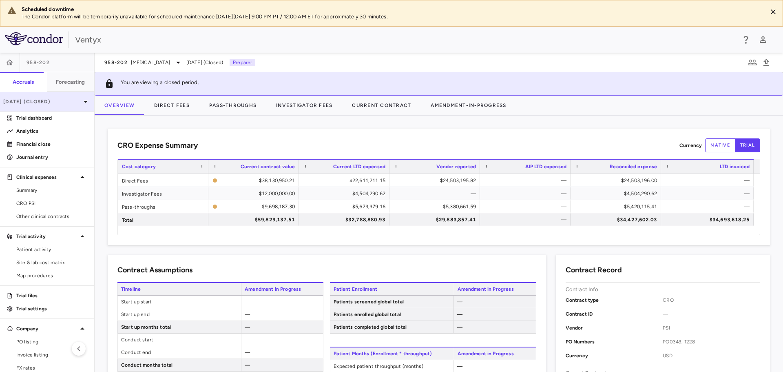
click at [41, 102] on p "[DATE] (Closed)" at bounding box center [42, 101] width 78 height 7
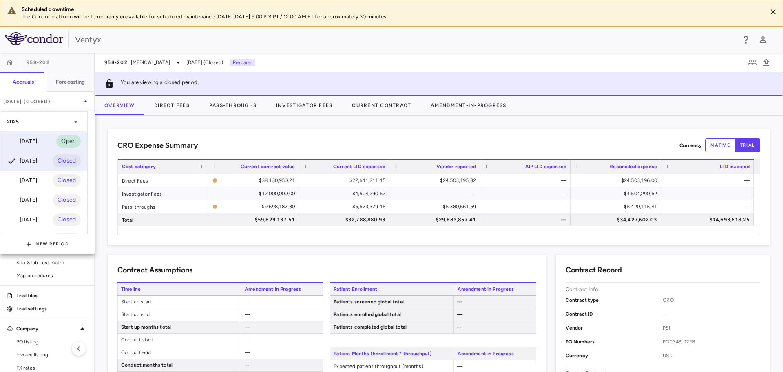
click at [20, 144] on div "[DATE]" at bounding box center [22, 141] width 30 height 10
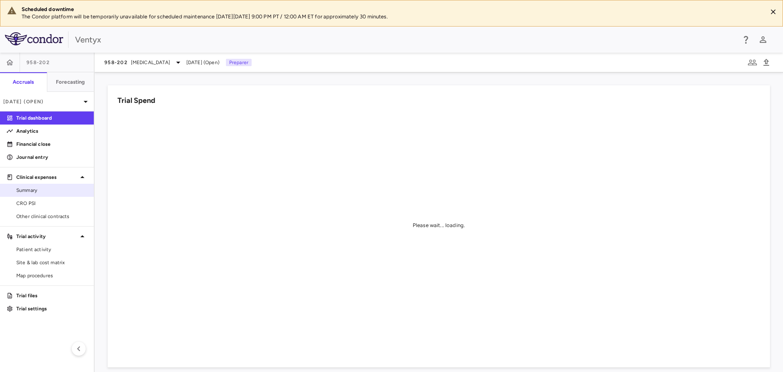
click at [29, 185] on link "Summary" at bounding box center [47, 190] width 94 height 12
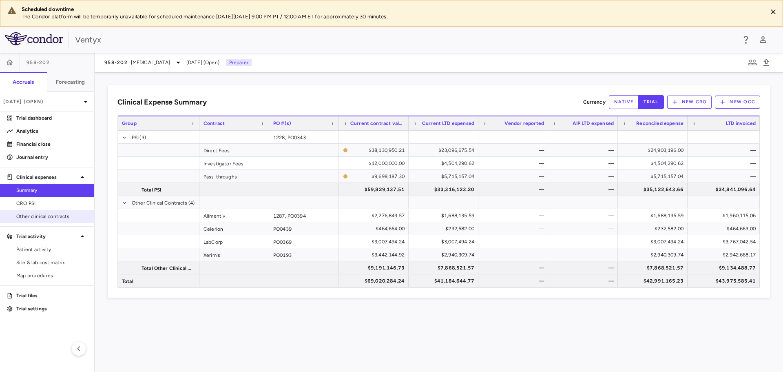
click at [29, 212] on link "Other clinical contracts" at bounding box center [47, 216] width 94 height 12
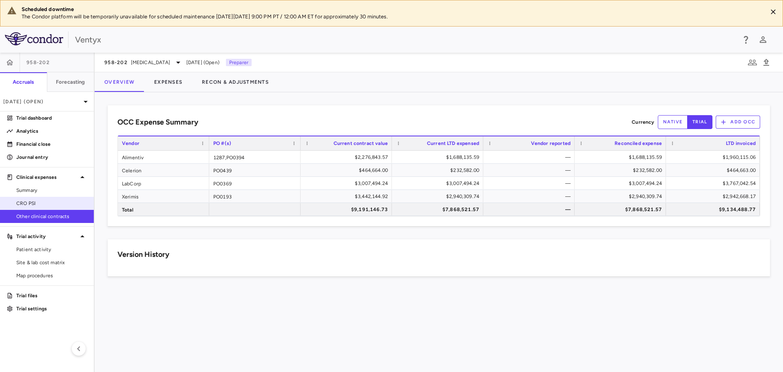
click at [34, 208] on link "CRO PSI" at bounding box center [47, 203] width 94 height 12
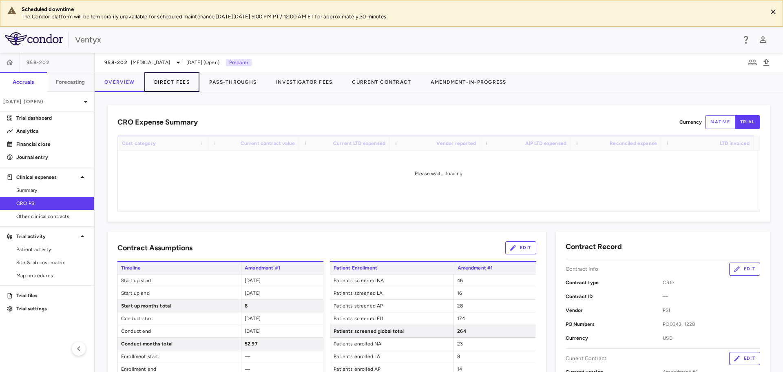
click at [164, 85] on button "Direct Fees" at bounding box center [171, 82] width 55 height 20
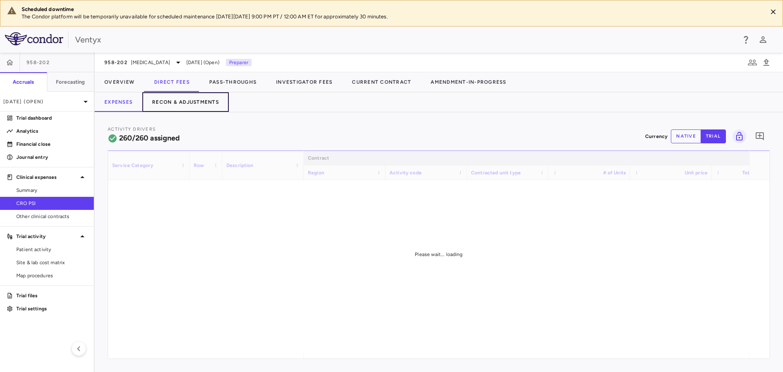
click at [184, 102] on button "Recon & Adjustments" at bounding box center [185, 102] width 86 height 20
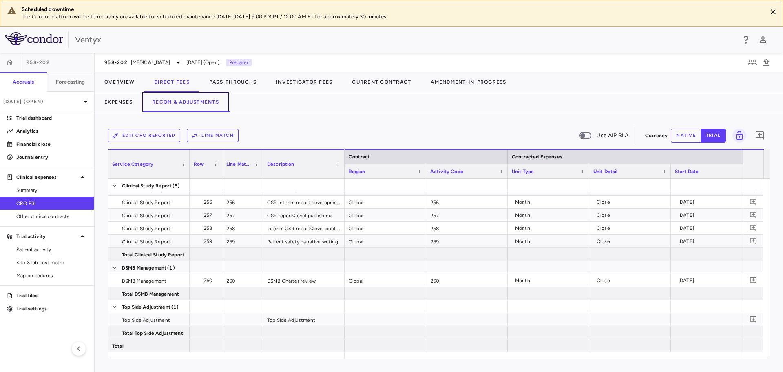
scroll to position [0, 1131]
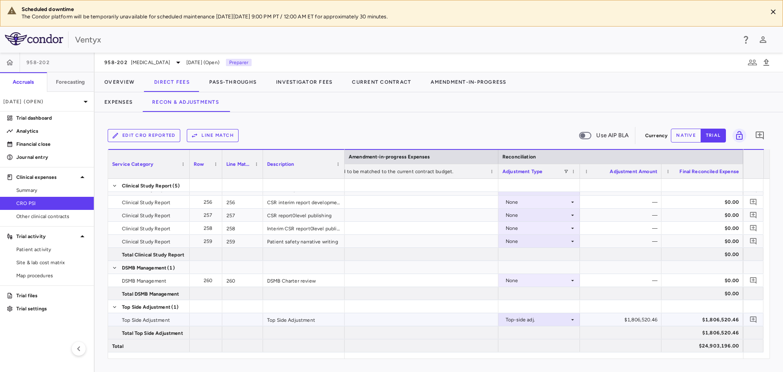
click at [634, 319] on div "$1,806,520.46" at bounding box center [622, 319] width 70 height 13
drag, startPoint x: 680, startPoint y: 131, endPoint x: 636, endPoint y: 268, distance: 144.1
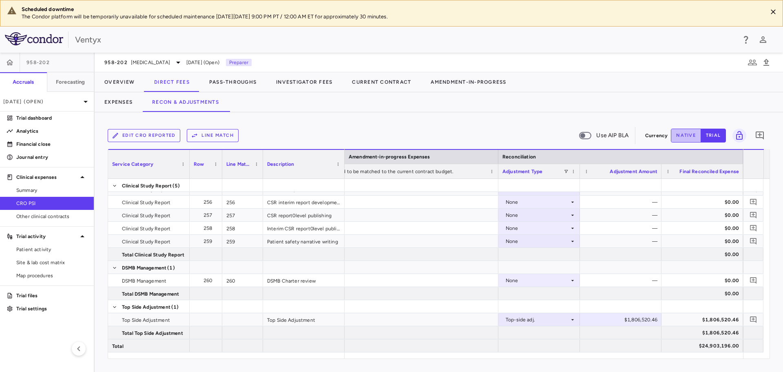
click at [680, 131] on button "native" at bounding box center [686, 136] width 30 height 14
click at [636, 321] on div "$1,806,520.46" at bounding box center [622, 319] width 70 height 13
click at [636, 321] on input "**********" at bounding box center [627, 319] width 69 height 13
type input "**********"
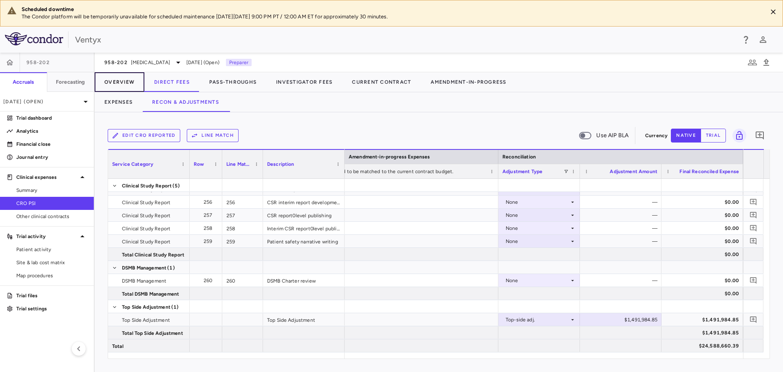
click at [119, 82] on button "Overview" at bounding box center [120, 82] width 50 height 20
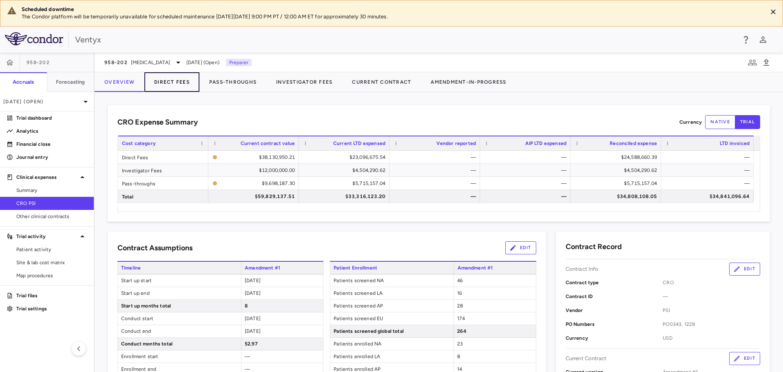
click at [165, 81] on button "Direct Fees" at bounding box center [171, 82] width 55 height 20
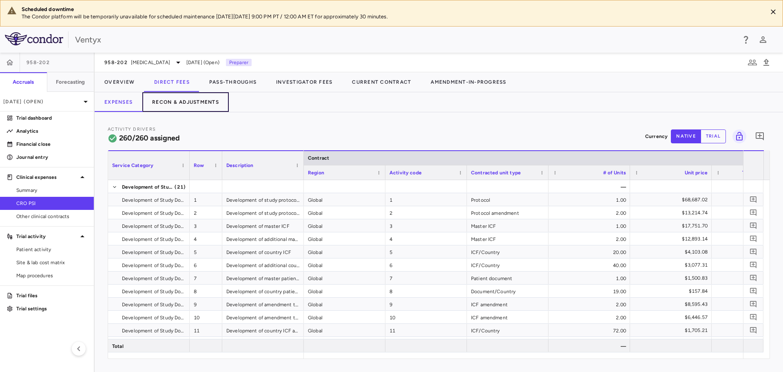
click at [172, 98] on button "Recon & Adjustments" at bounding box center [185, 102] width 86 height 20
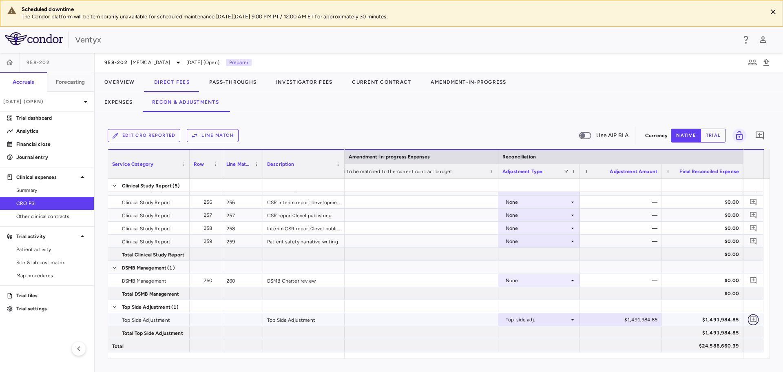
click at [754, 318] on icon "Add comment" at bounding box center [753, 319] width 7 height 7
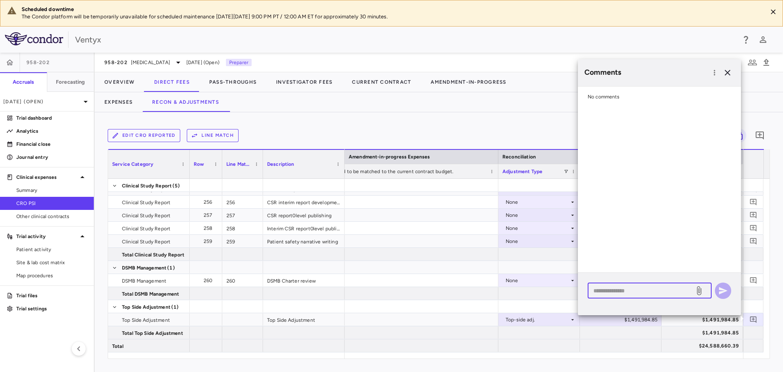
click at [641, 293] on textarea at bounding box center [641, 290] width 95 height 9
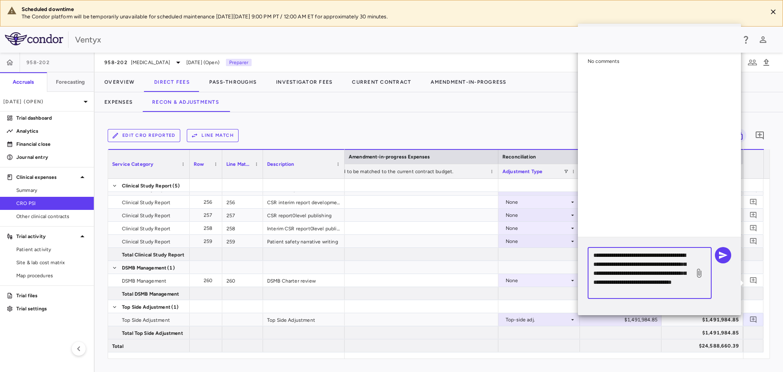
scroll to position [8, 0]
type textarea "**********"
click at [723, 255] on icon "button" at bounding box center [723, 255] width 10 height 10
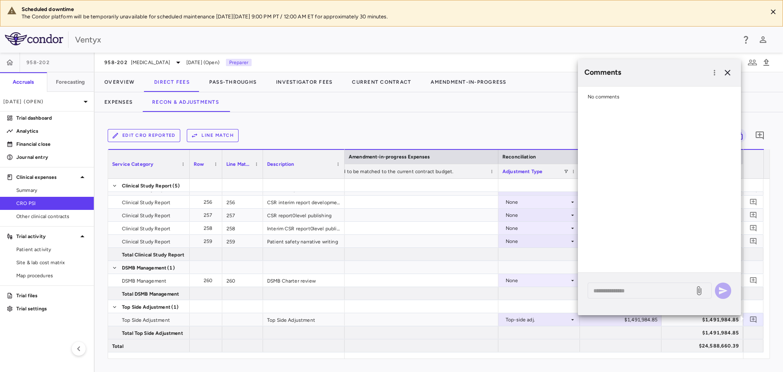
scroll to position [0, 0]
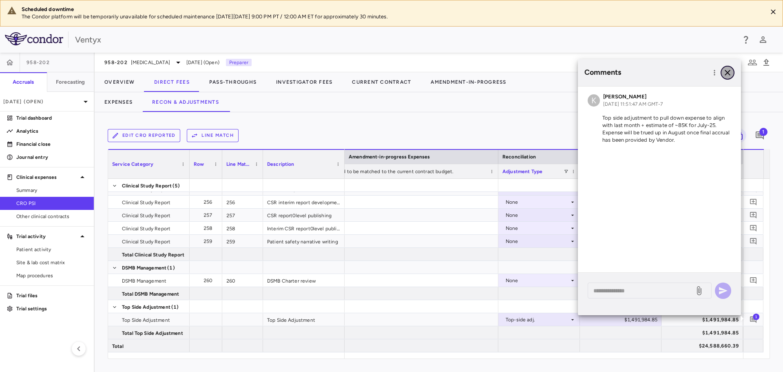
click at [728, 75] on icon "button" at bounding box center [728, 73] width 10 height 10
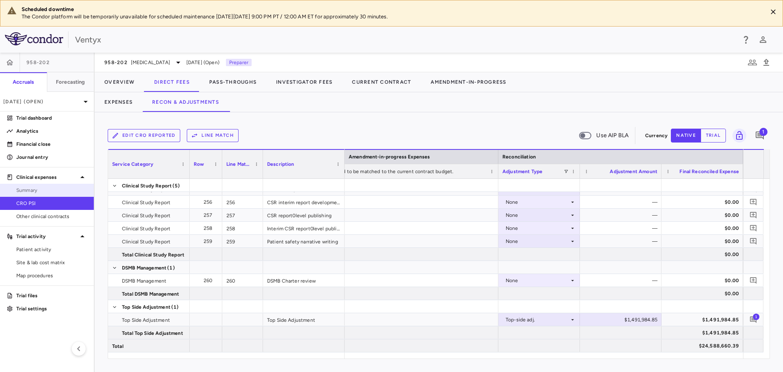
click at [41, 191] on span "Summary" at bounding box center [51, 189] width 71 height 7
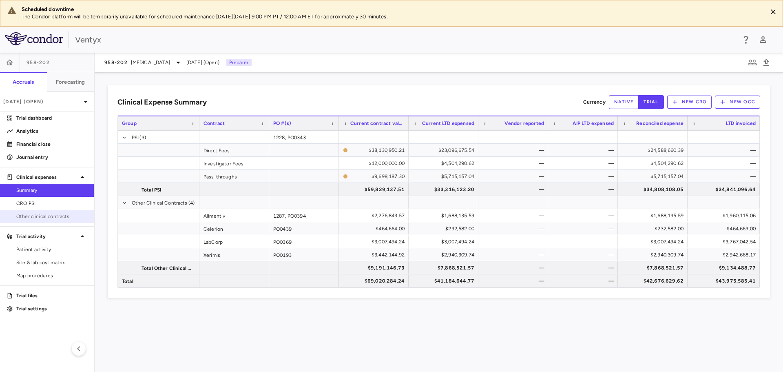
click at [48, 219] on span "Other clinical contracts" at bounding box center [51, 216] width 71 height 7
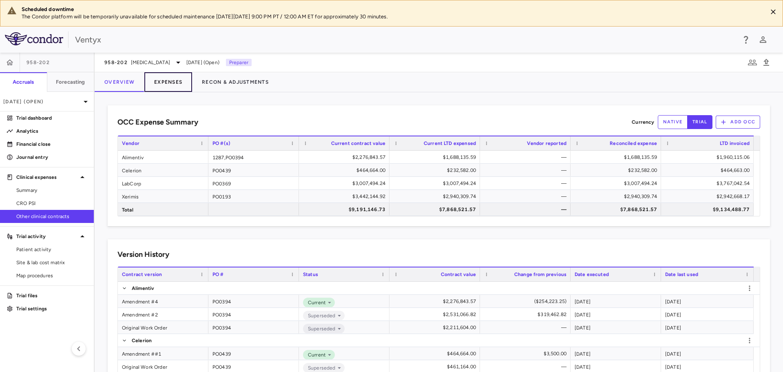
click at [171, 86] on button "Expenses" at bounding box center [168, 82] width 48 height 20
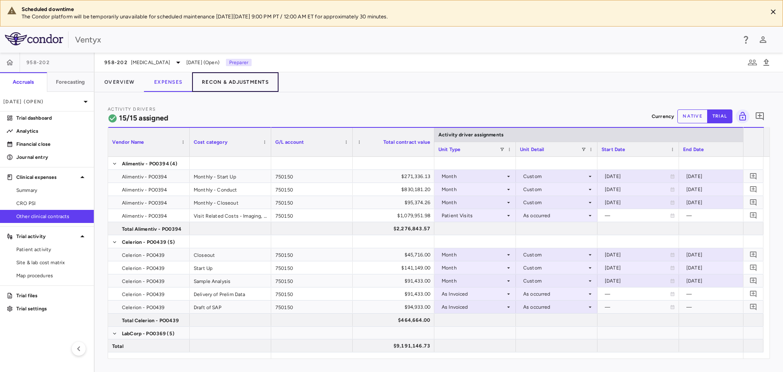
click at [241, 82] on button "Recon & Adjustments" at bounding box center [235, 82] width 86 height 20
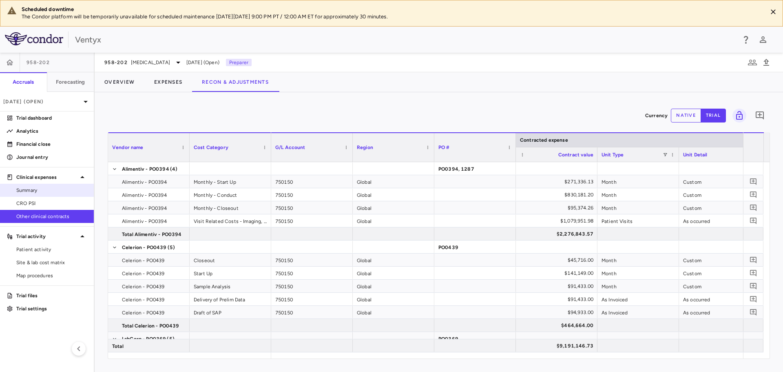
click at [24, 196] on div "Summary" at bounding box center [47, 190] width 94 height 13
click at [26, 202] on span "CRO PSI" at bounding box center [51, 202] width 71 height 7
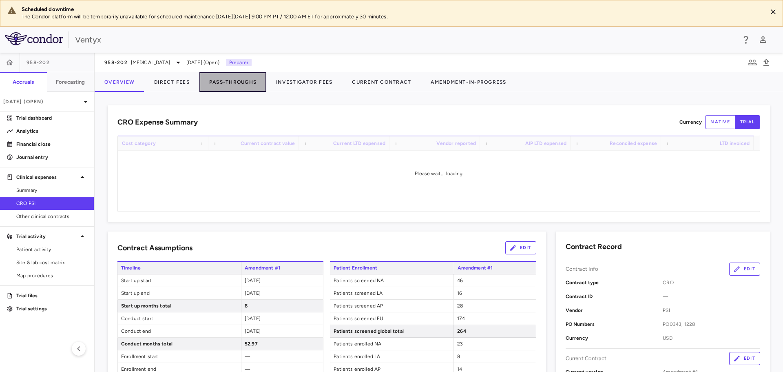
click at [238, 79] on button "Pass-Throughs" at bounding box center [232, 82] width 67 height 20
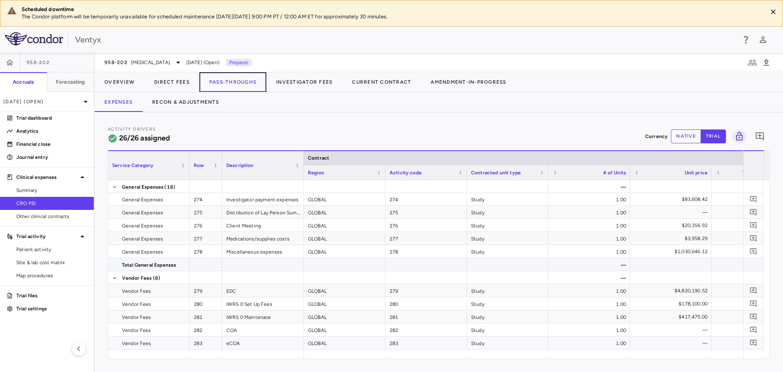
scroll to position [233, 0]
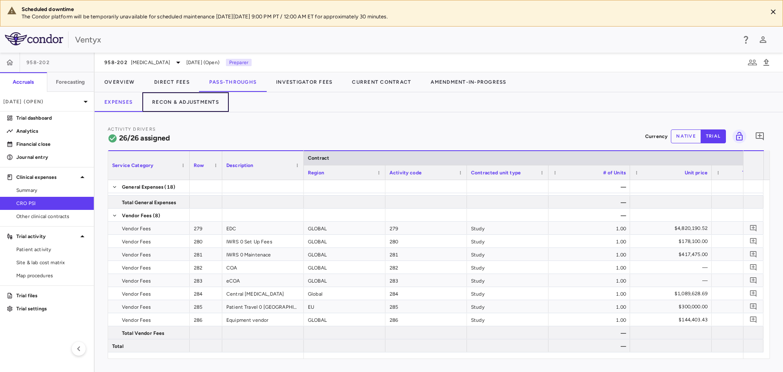
drag, startPoint x: 185, startPoint y: 103, endPoint x: 193, endPoint y: 113, distance: 13.1
click at [185, 103] on button "Recon & Adjustments" at bounding box center [185, 102] width 86 height 20
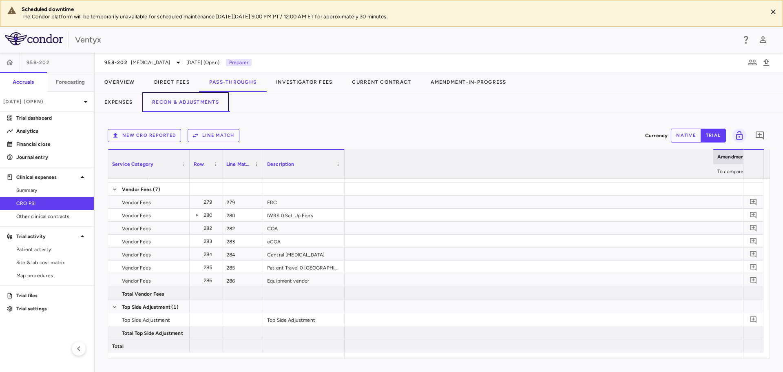
scroll to position [0, 1131]
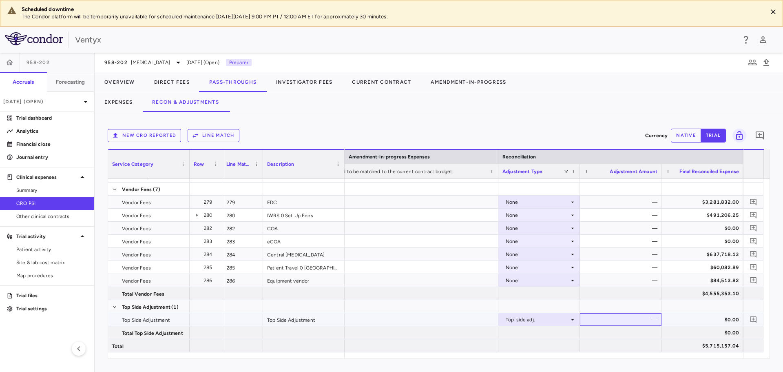
click at [617, 320] on div "—" at bounding box center [622, 319] width 70 height 13
click at [678, 137] on button "native" at bounding box center [686, 136] width 30 height 14
click at [618, 316] on div "$0.00" at bounding box center [622, 319] width 70 height 13
type input "**********"
click at [754, 317] on icon "Add comment" at bounding box center [753, 319] width 7 height 7
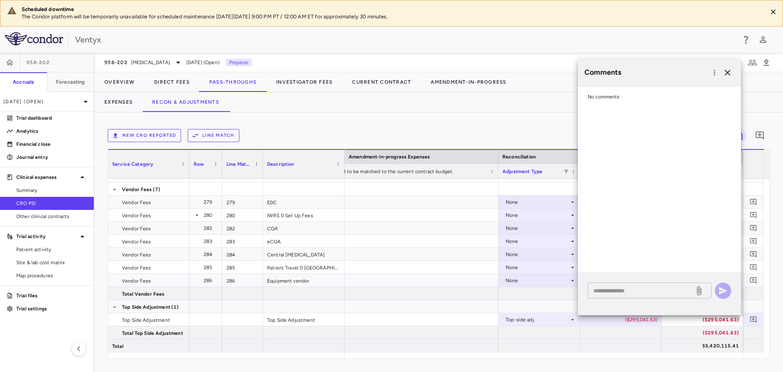
click at [644, 284] on div "* ​" at bounding box center [650, 290] width 124 height 16
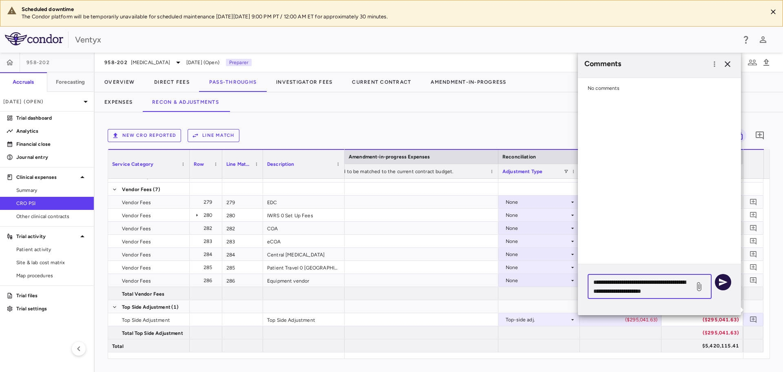
type textarea "**********"
click at [724, 286] on icon "button" at bounding box center [723, 282] width 10 height 10
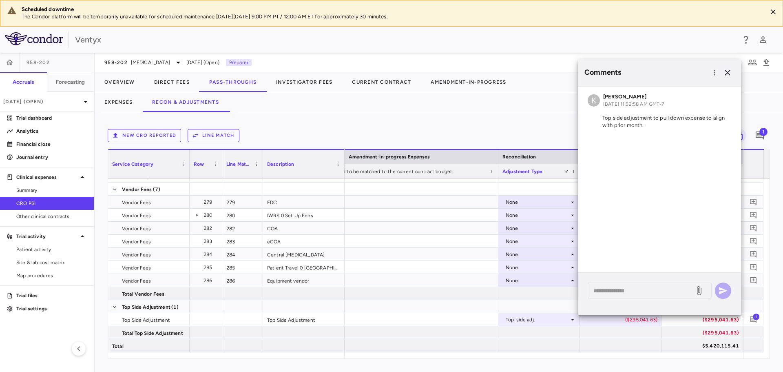
drag, startPoint x: 447, startPoint y: 106, endPoint x: 437, endPoint y: 106, distance: 9.8
click at [446, 106] on div "Expenses Recon & Adjustments" at bounding box center [439, 102] width 689 height 20
click at [35, 208] on link "CRO PSI" at bounding box center [47, 203] width 94 height 12
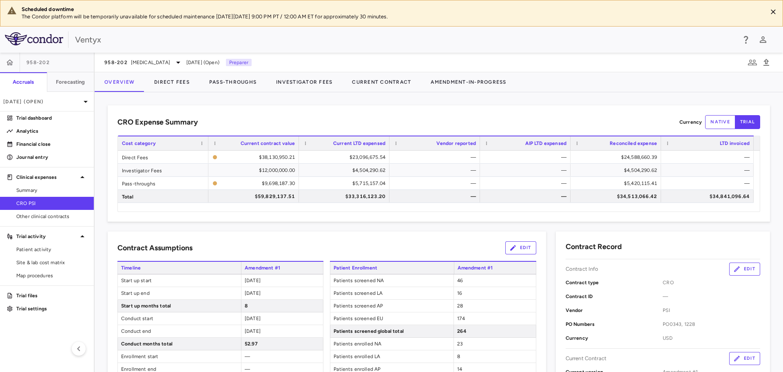
click at [363, 62] on div "958-202 autoimmune Jul 2025 (Open) Preparer" at bounding box center [439, 63] width 689 height 20
